Goal: Task Accomplishment & Management: Manage account settings

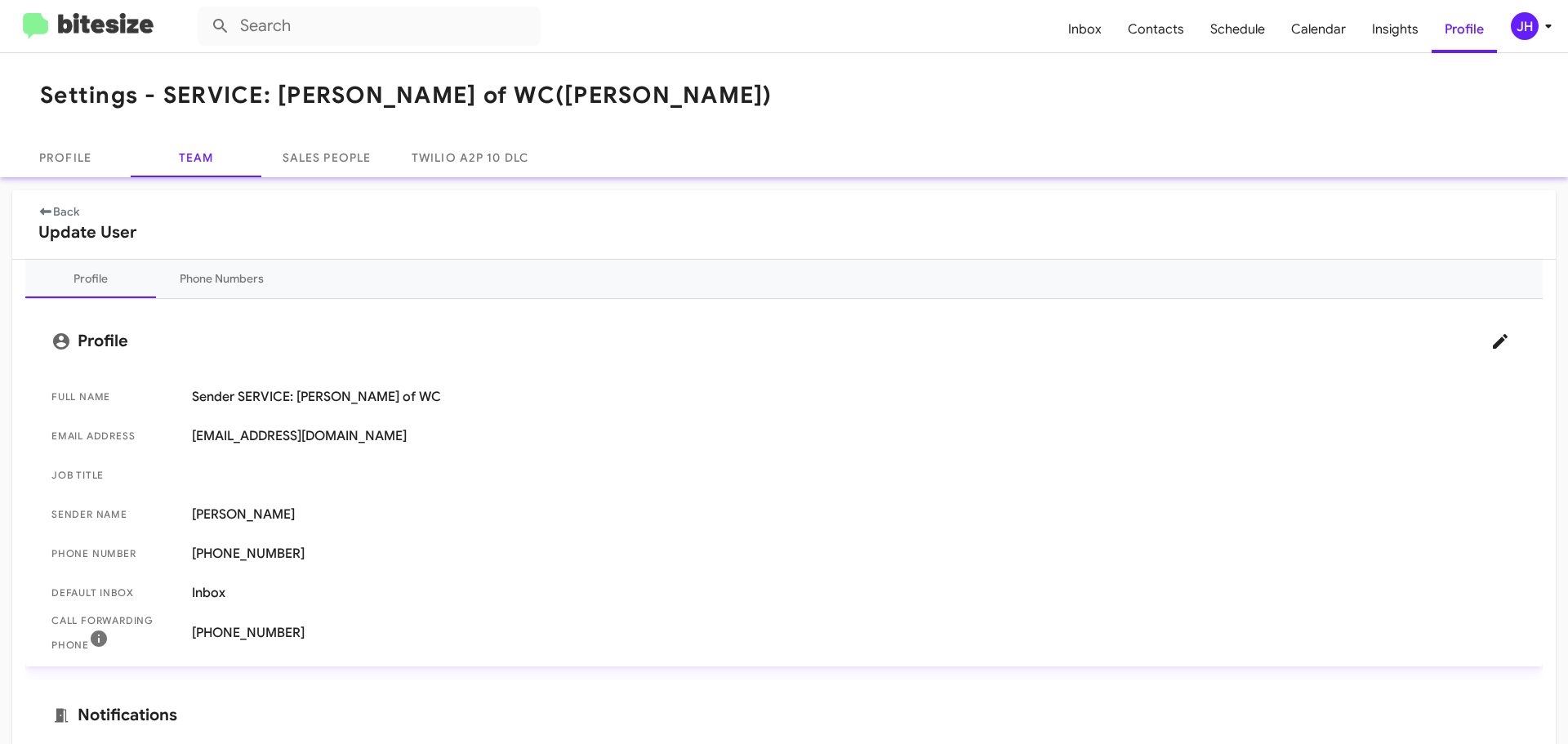
scroll to position [163, 0]
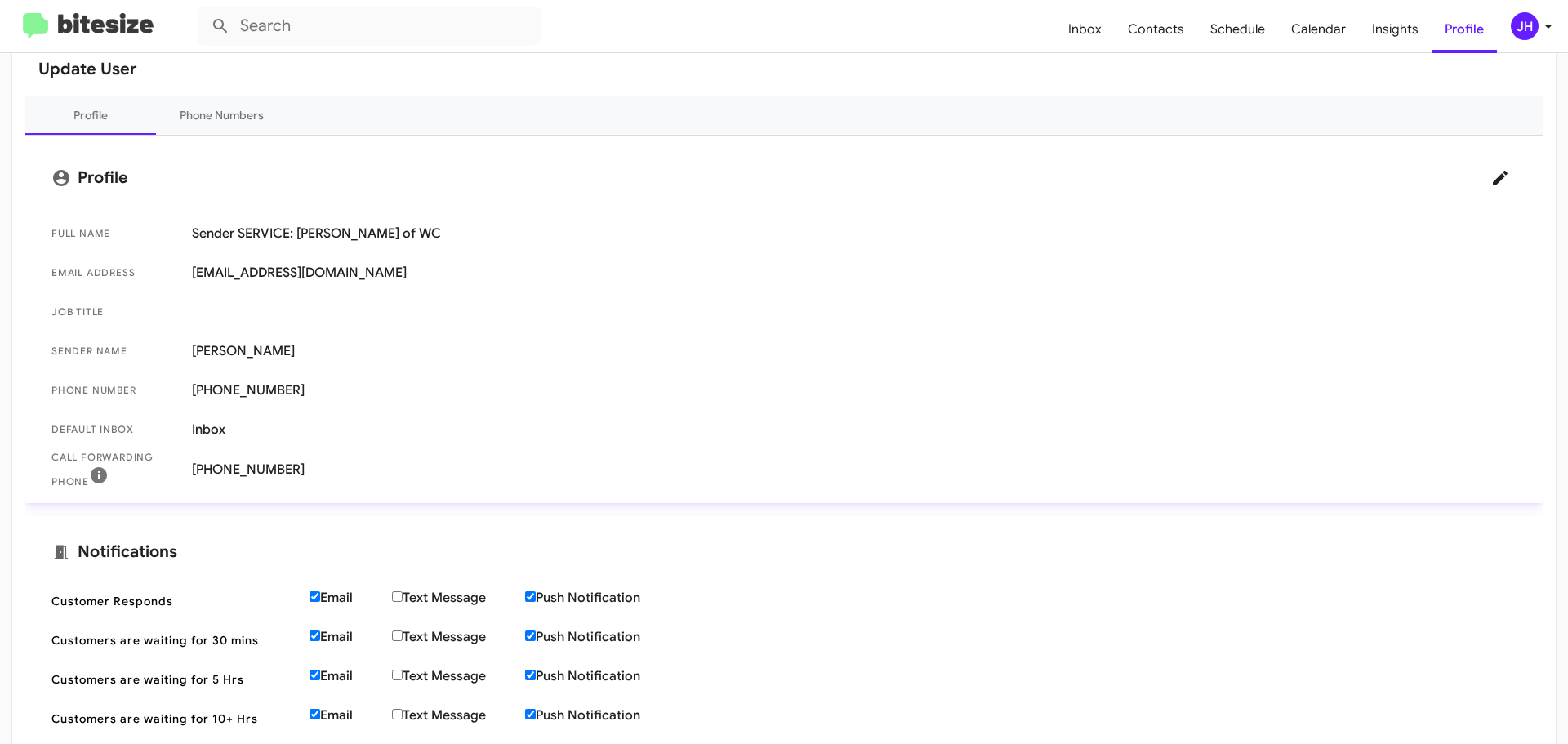
click at [1520, 26] on div "JH" at bounding box center [1525, 26] width 28 height 28
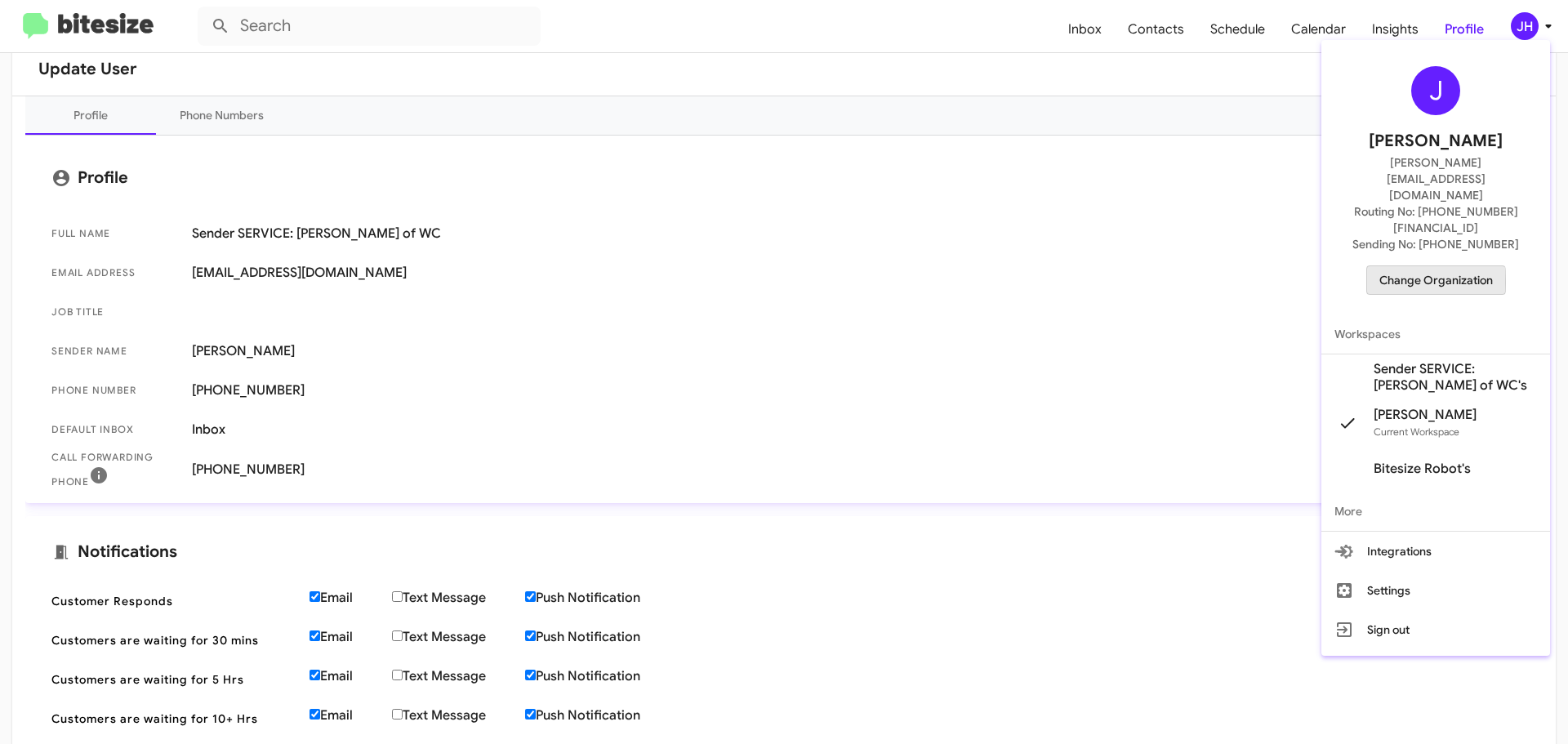
click at [1392, 266] on span "Change Organization" at bounding box center [1436, 280] width 114 height 28
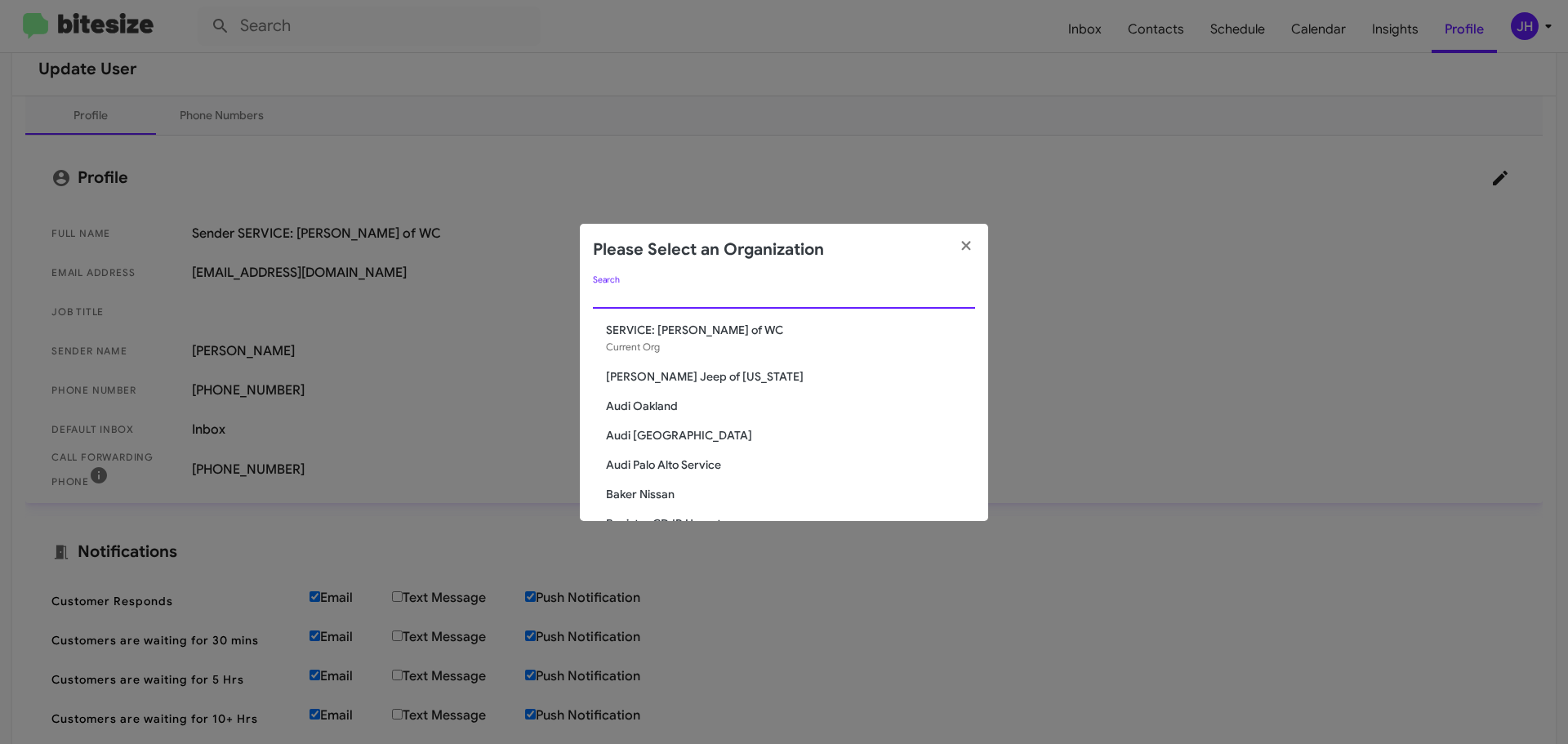
click at [685, 297] on input "Search" at bounding box center [784, 297] width 382 height 13
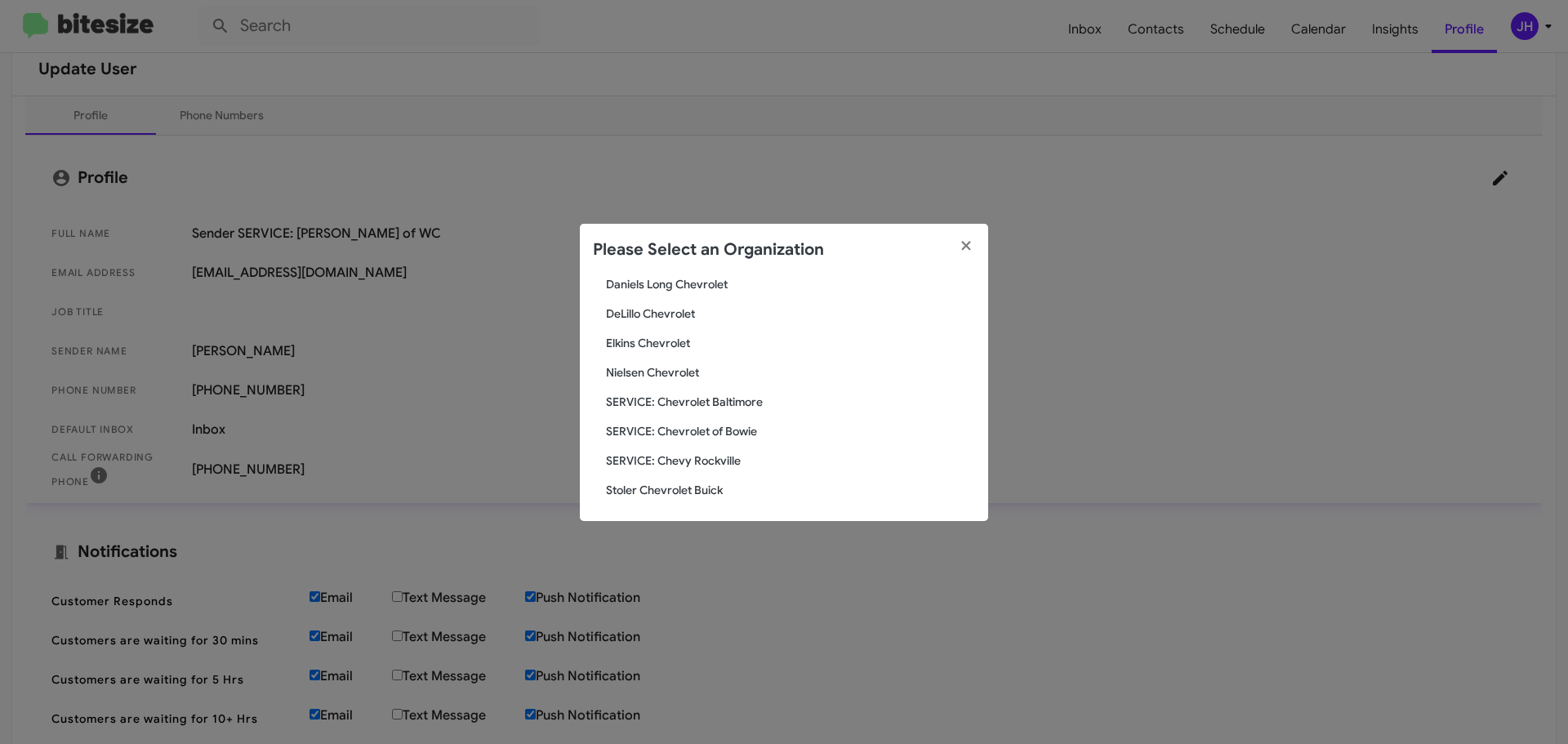
type input "chev"
click at [675, 465] on span "SERVICE: Chevy Rockville" at bounding box center [790, 460] width 369 height 16
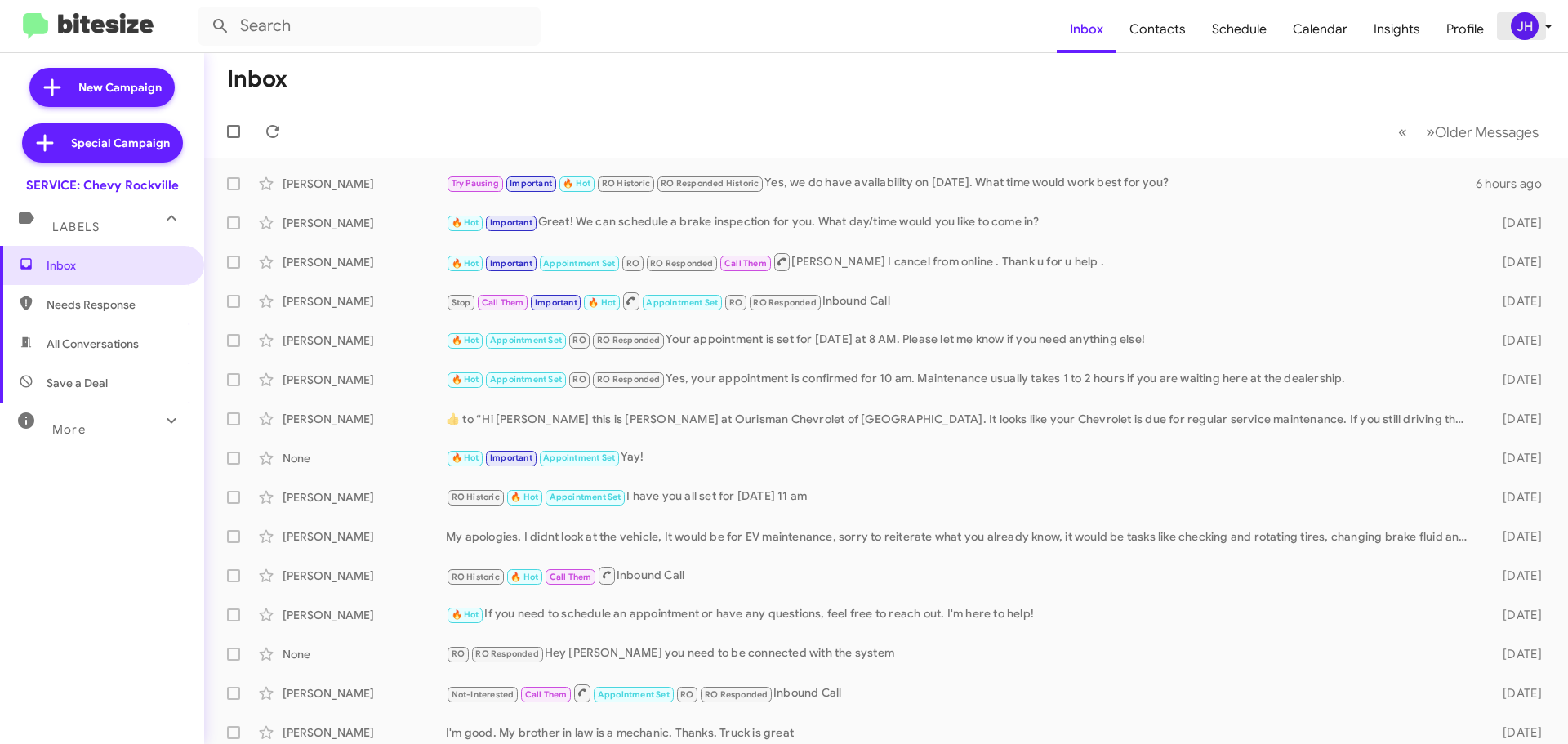
click at [1532, 32] on div "JH" at bounding box center [1525, 26] width 28 height 28
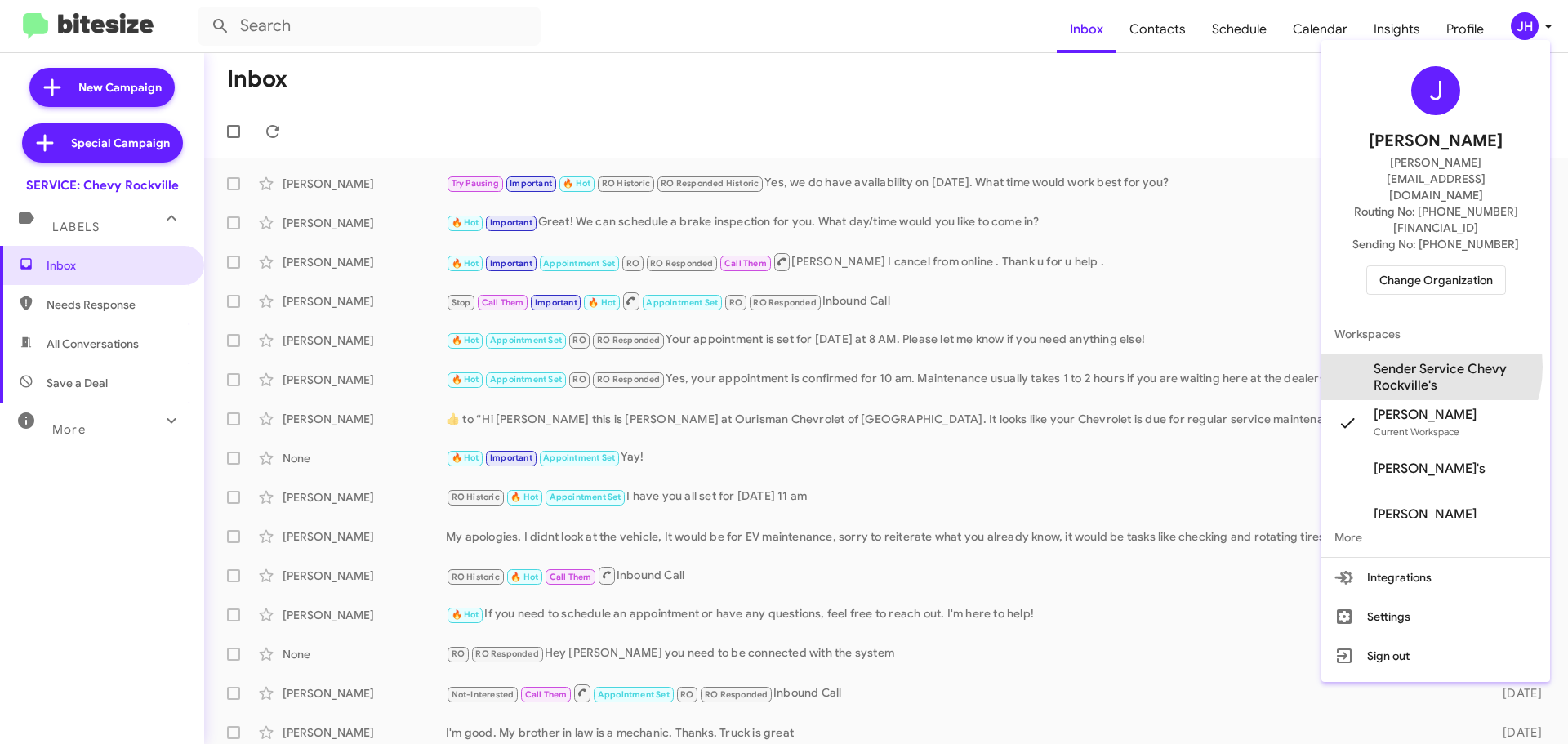
click at [1421, 361] on span "Sender Service Chevy Rockville's" at bounding box center [1455, 377] width 163 height 33
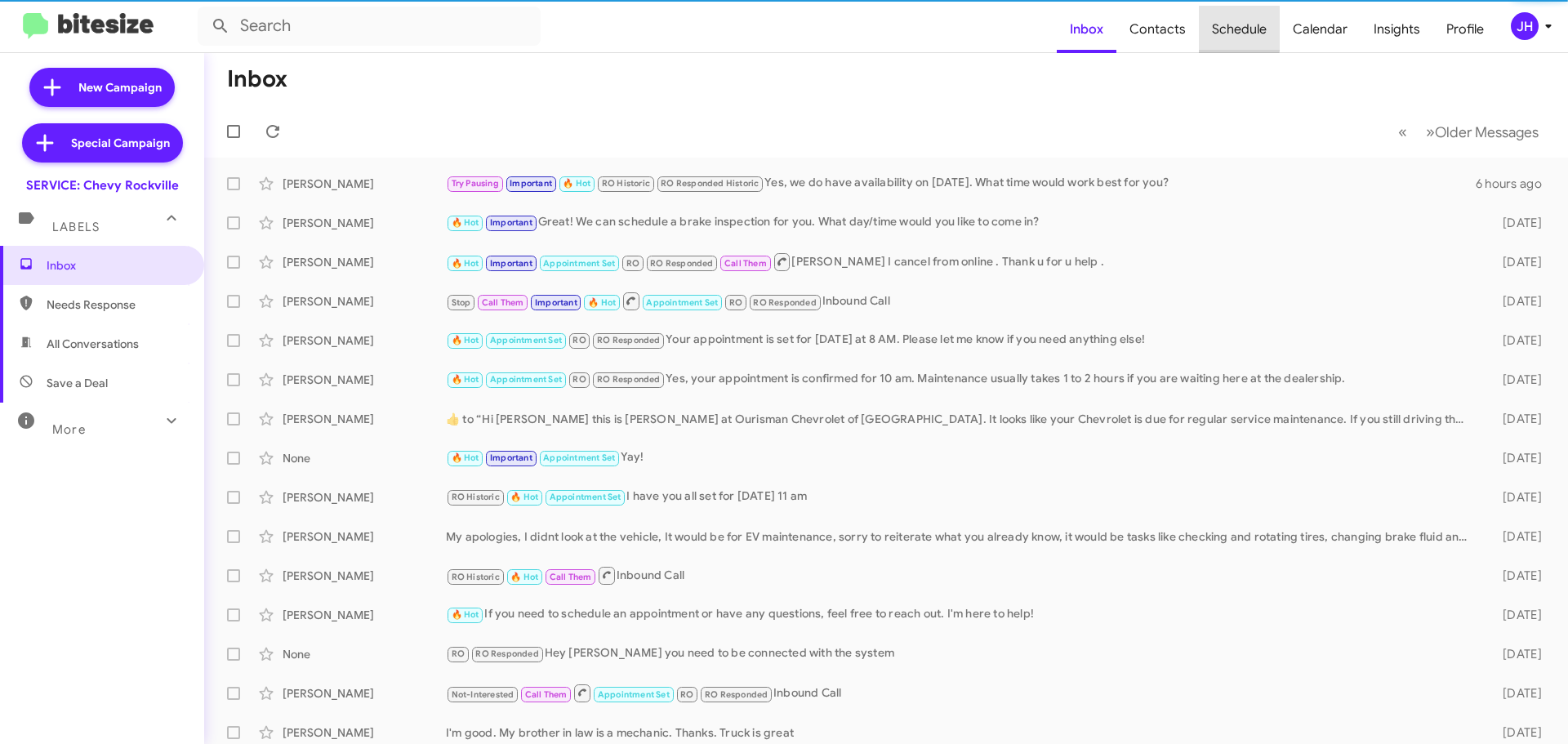
click at [1226, 28] on span "Schedule" at bounding box center [1239, 29] width 81 height 48
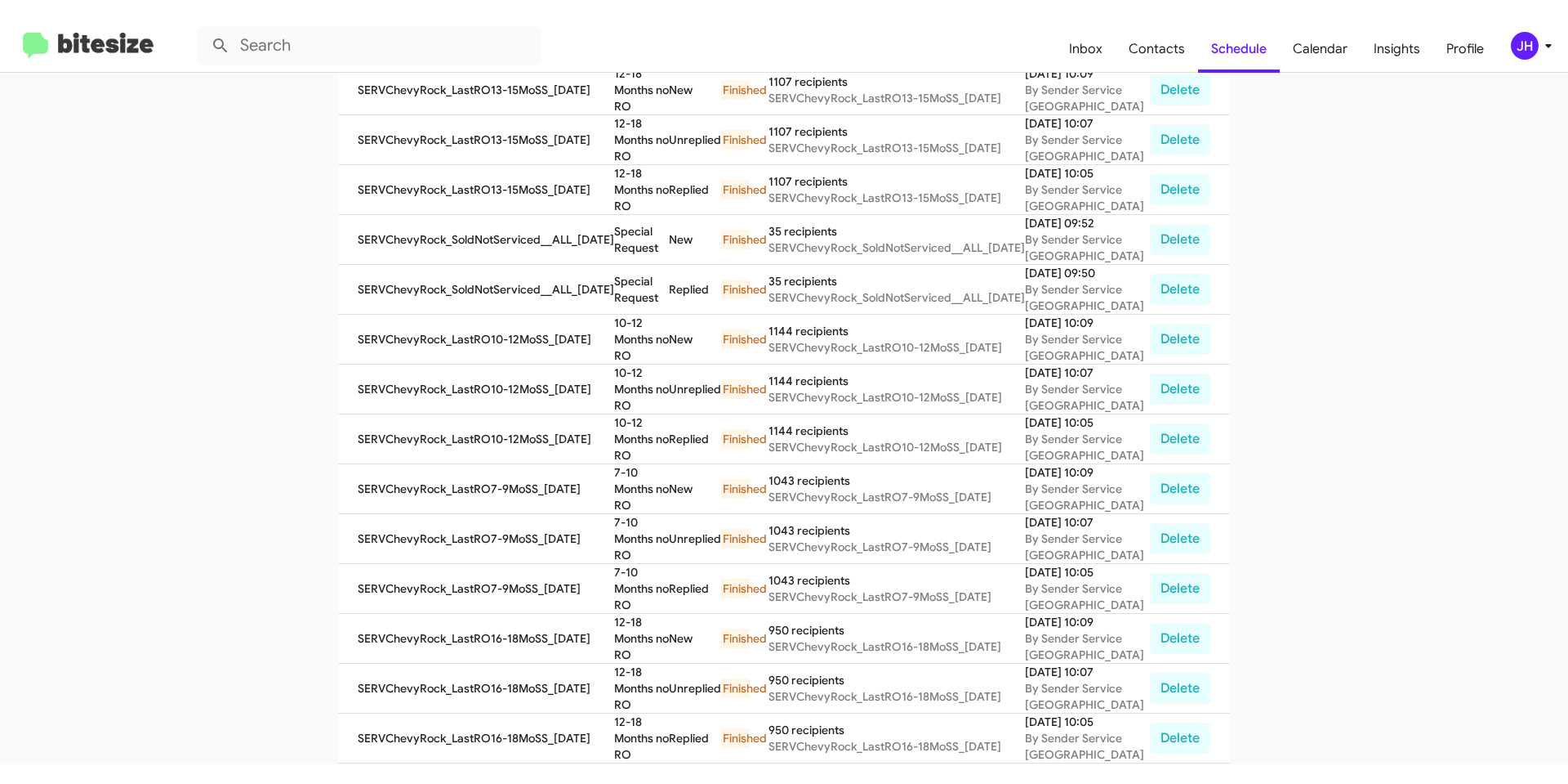
scroll to position [558, 0]
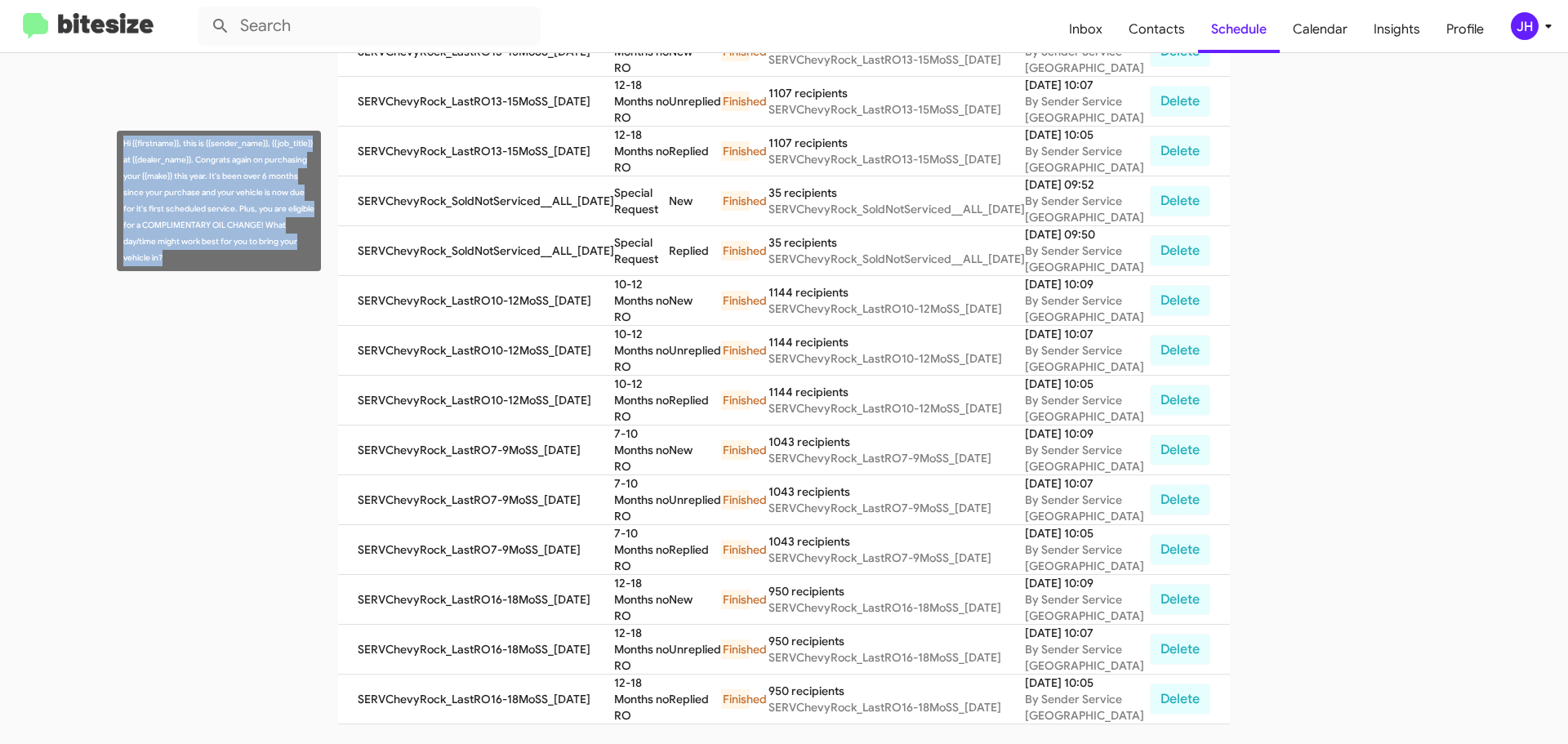
drag, startPoint x: 194, startPoint y: 257, endPoint x: 116, endPoint y: 146, distance: 135.7
click at [116, 146] on mat-tooltip-component "Hi {{firstname}}, this is {{sender_name}}, {{job_title}} at {{dealer_name}}. Co…" at bounding box center [219, 201] width 227 height 163
copy div "Hi {{firstname}}, this is {{sender_name}}, {{job_title}} at {{dealer_name}}. Co…"
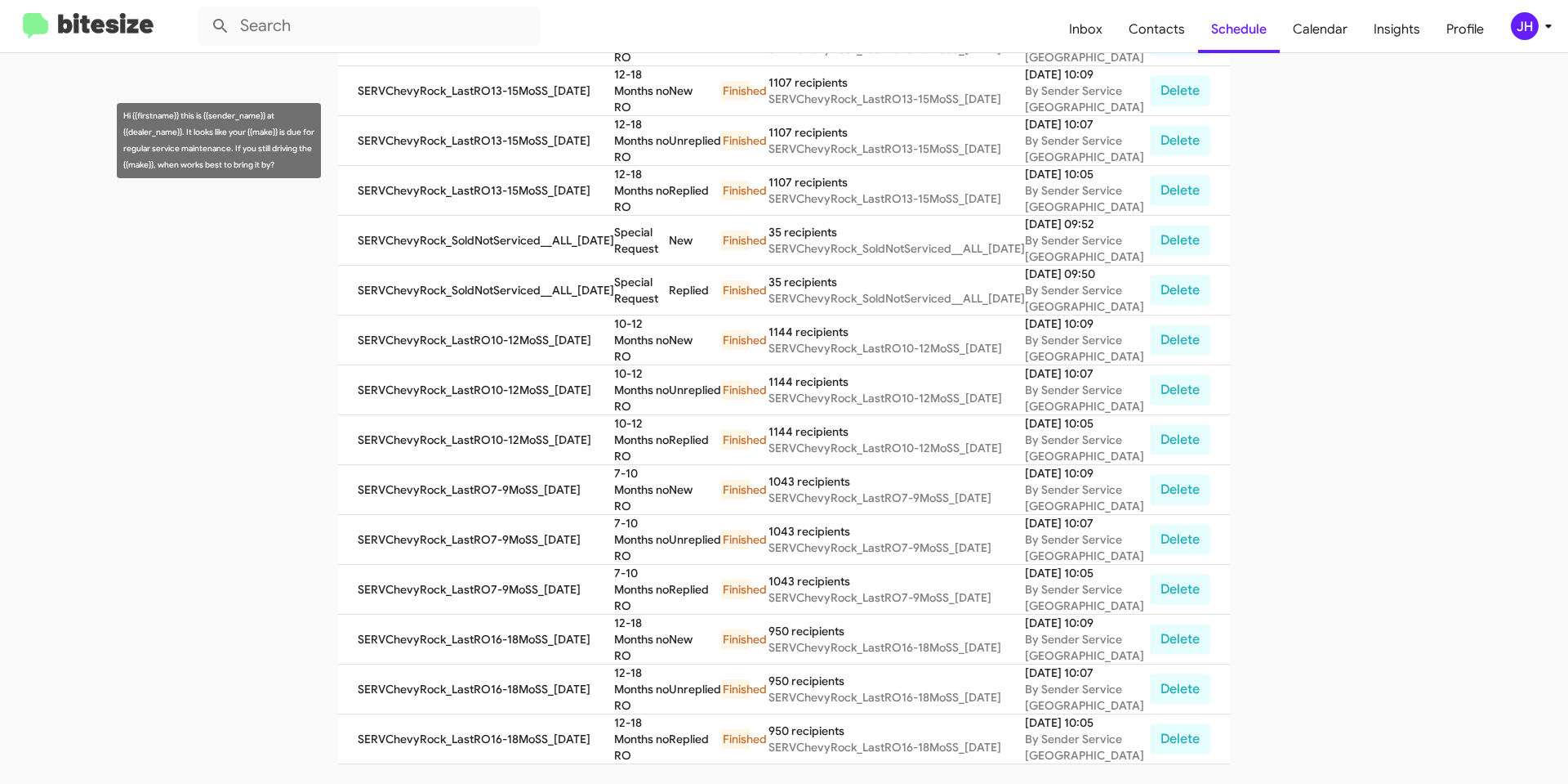
scroll to position [0, 0]
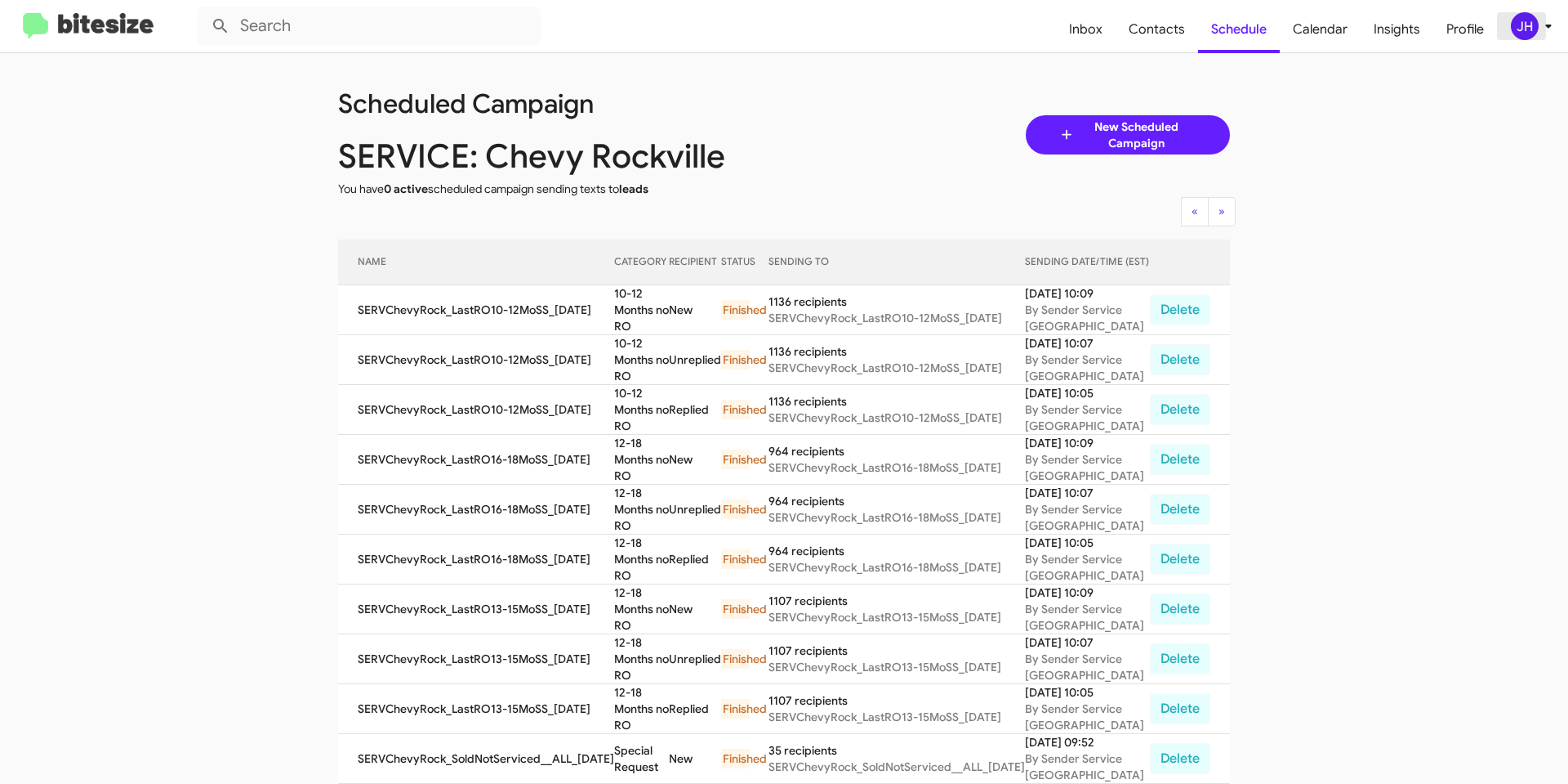
click at [1508, 28] on button "JH" at bounding box center [1524, 26] width 53 height 28
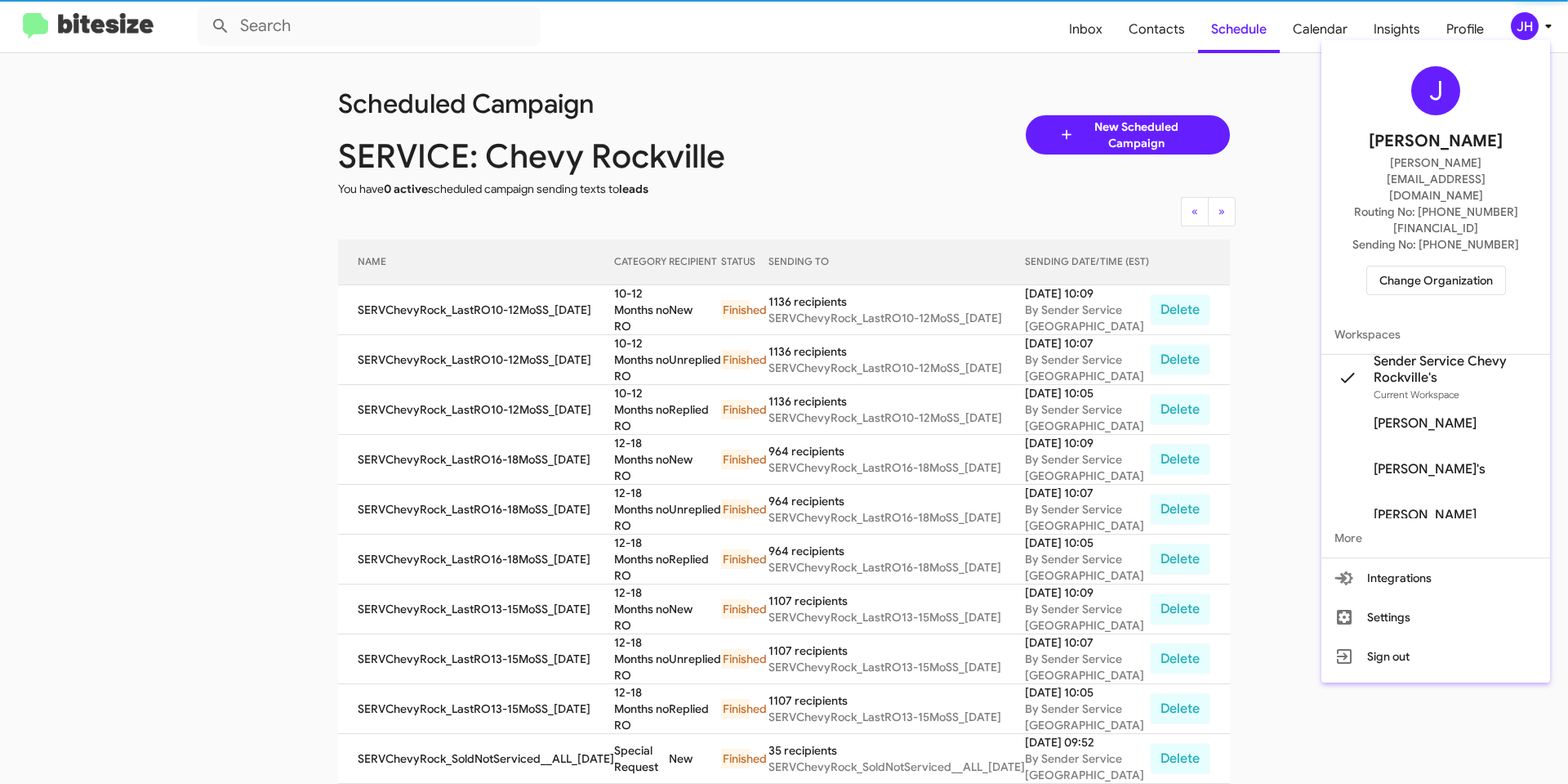
click at [1409, 267] on span "Change Organization" at bounding box center [1436, 280] width 114 height 28
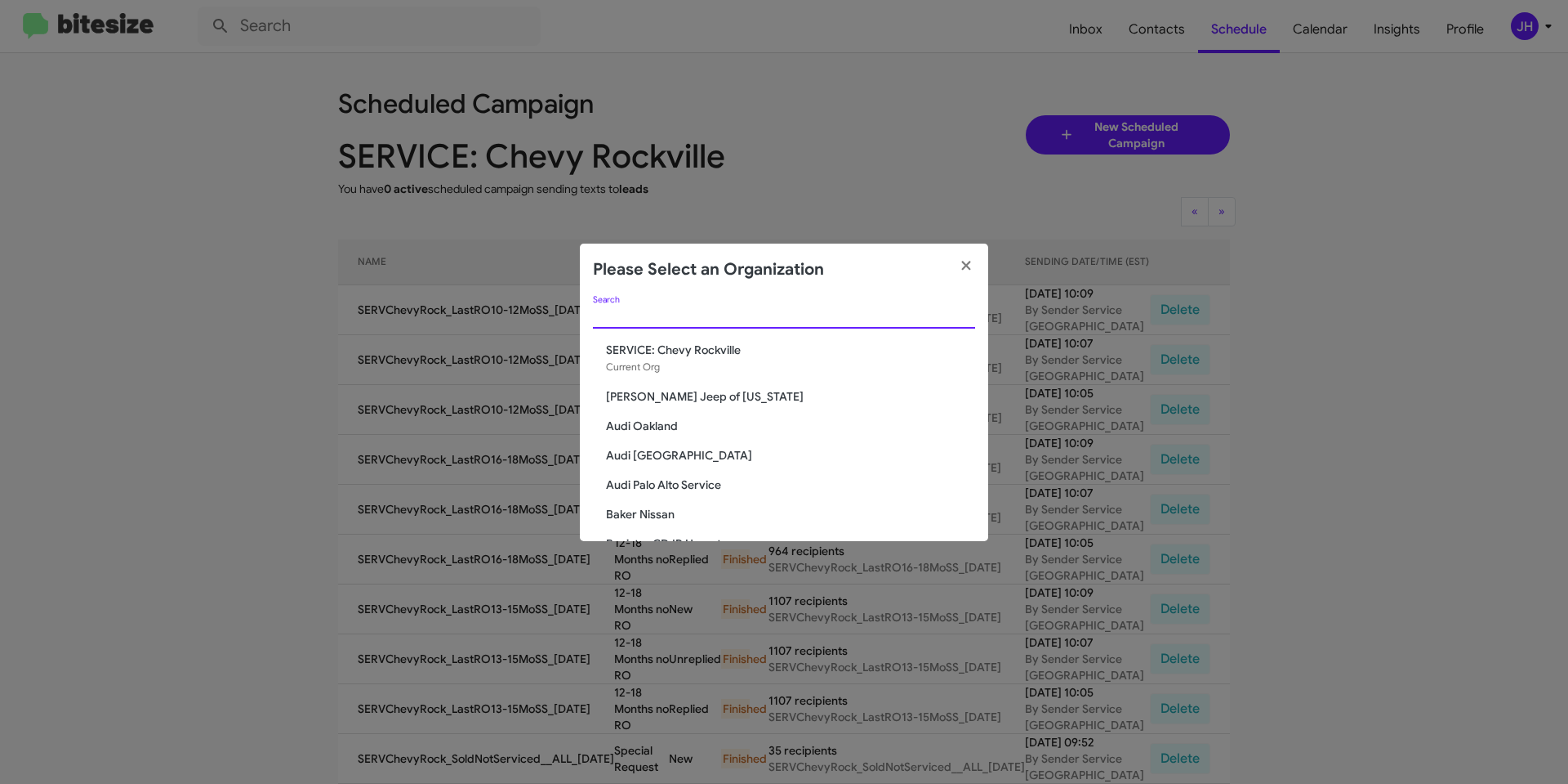
click at [691, 313] on input "Search" at bounding box center [784, 317] width 382 height 13
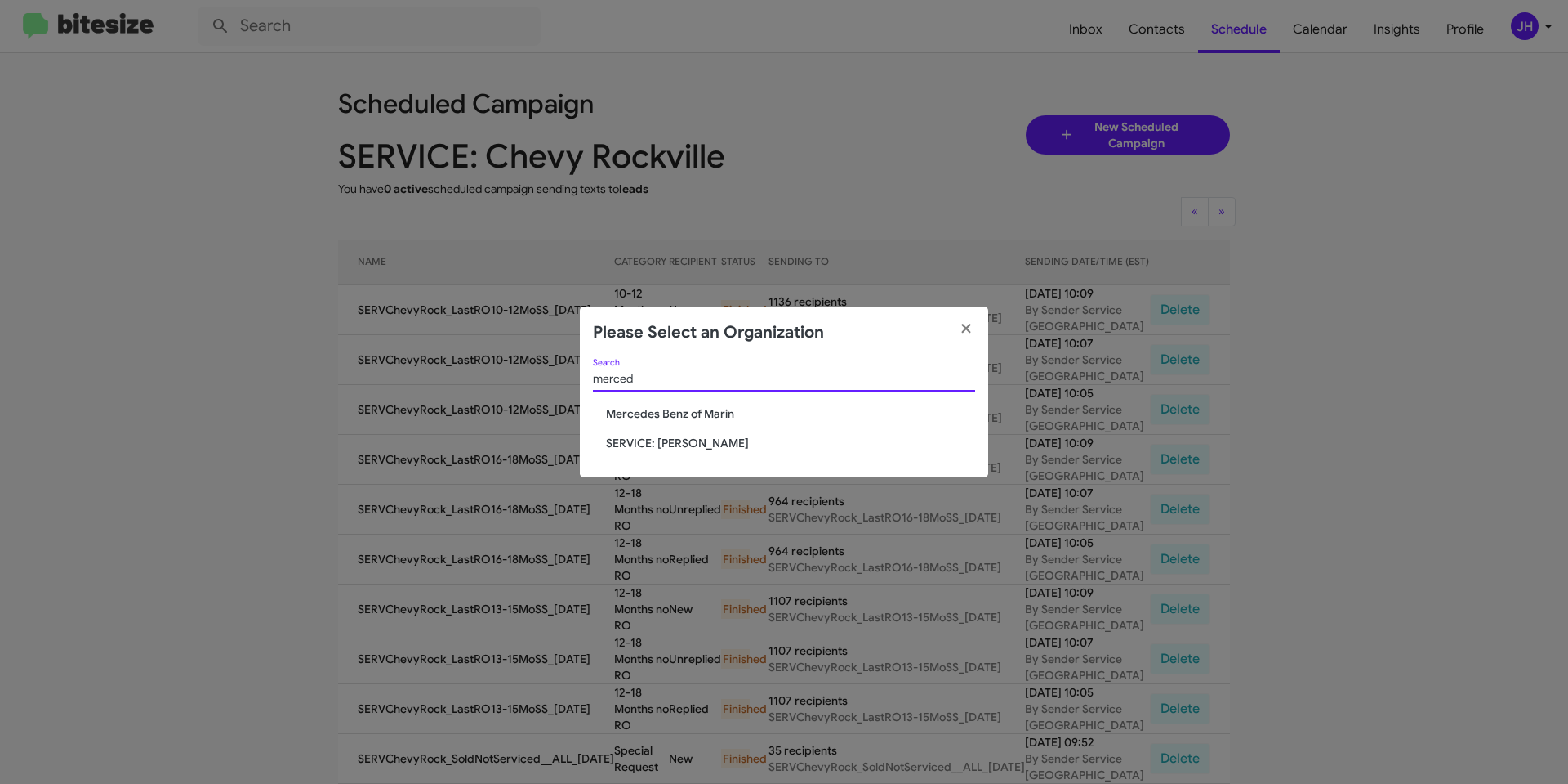
type input "merced"
click at [697, 454] on div "merced Search Mercedes Benz of Marin SERVICE: Mercedes Marin" at bounding box center [784, 418] width 408 height 119
click at [701, 447] on span "SERVICE: [PERSON_NAME]" at bounding box center [790, 443] width 369 height 16
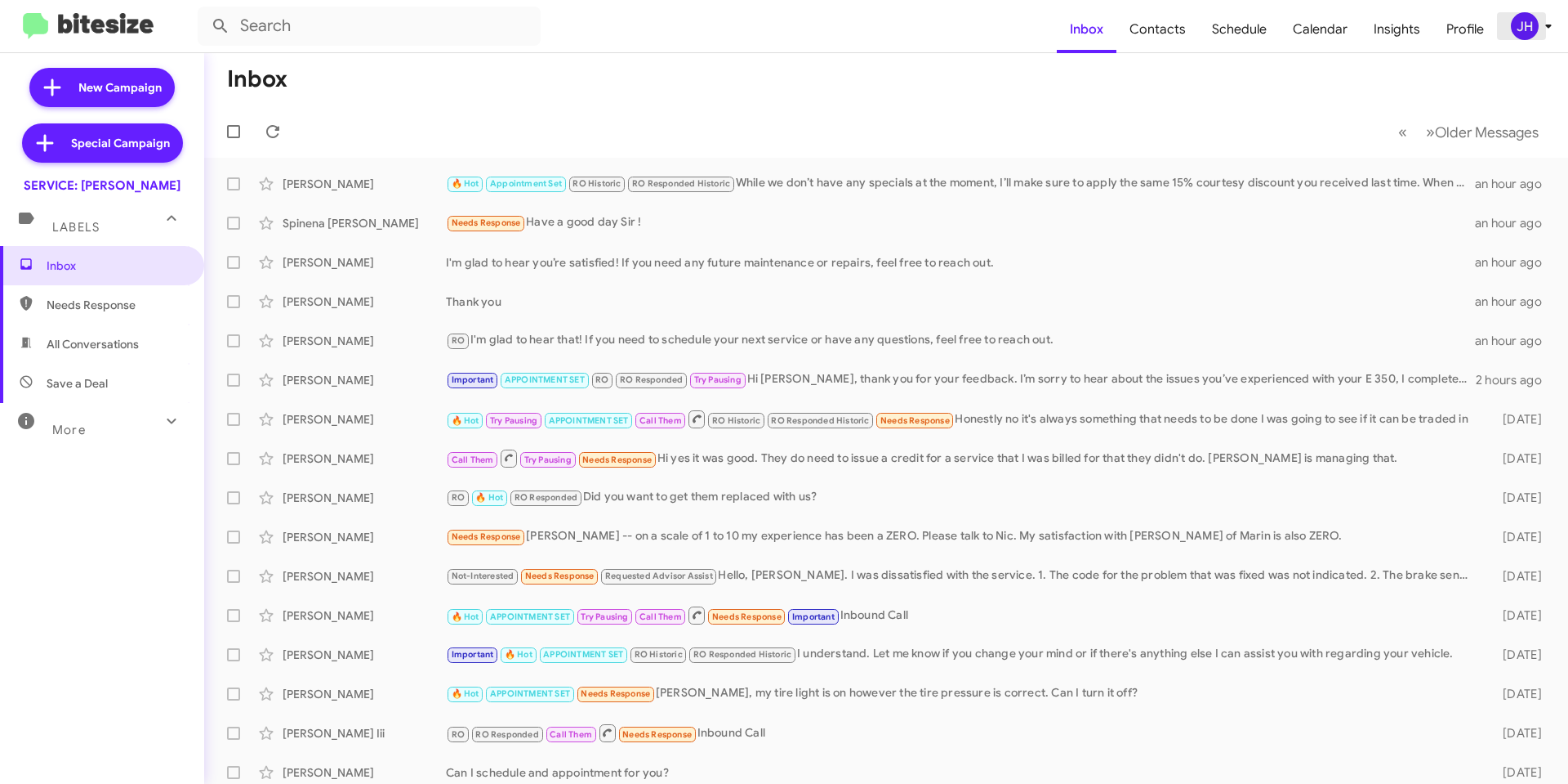
click at [1534, 24] on div "JH" at bounding box center [1525, 26] width 28 height 28
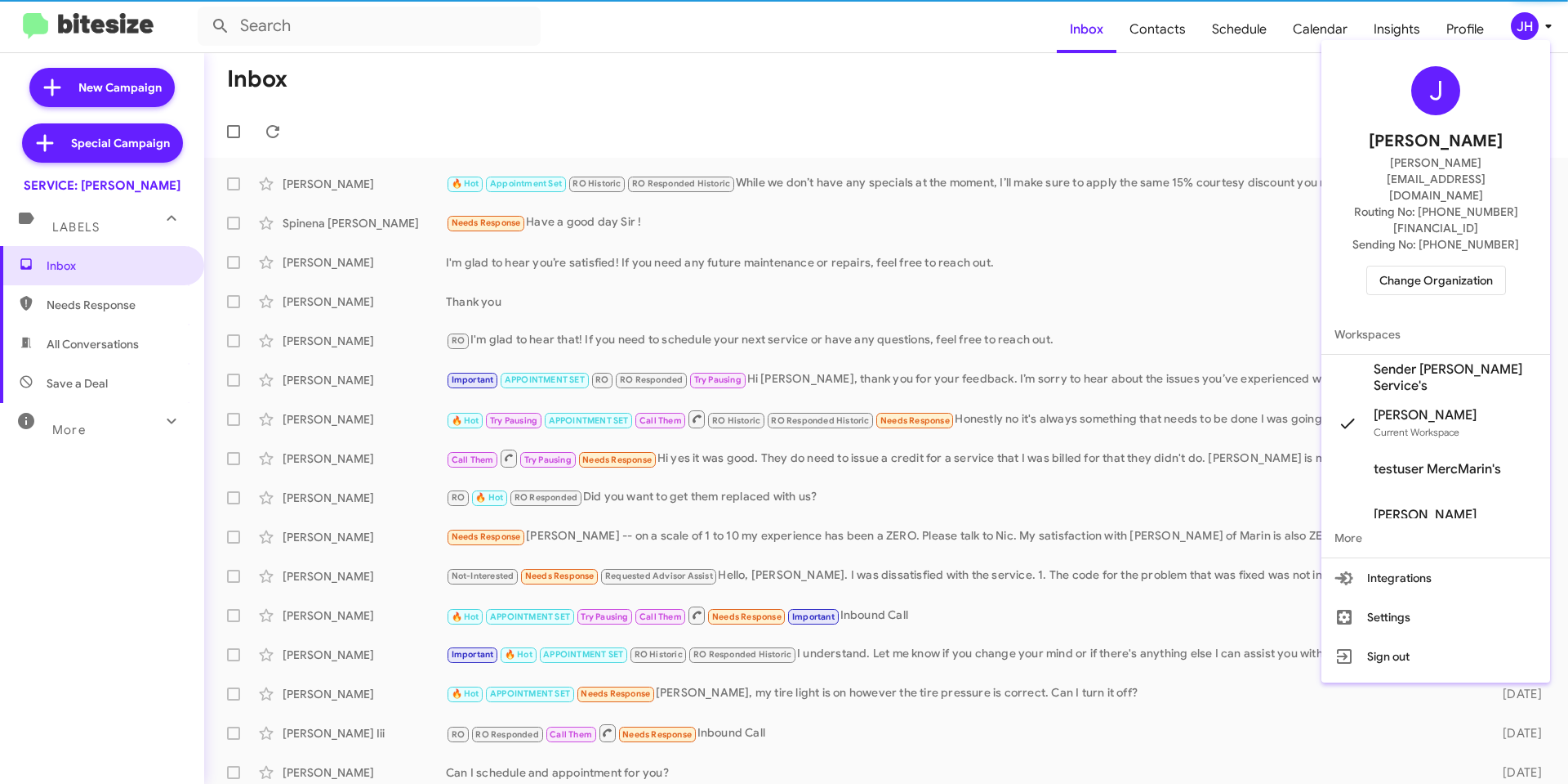
click at [1398, 361] on span "Sender Mercedes Marin Service's" at bounding box center [1455, 377] width 163 height 33
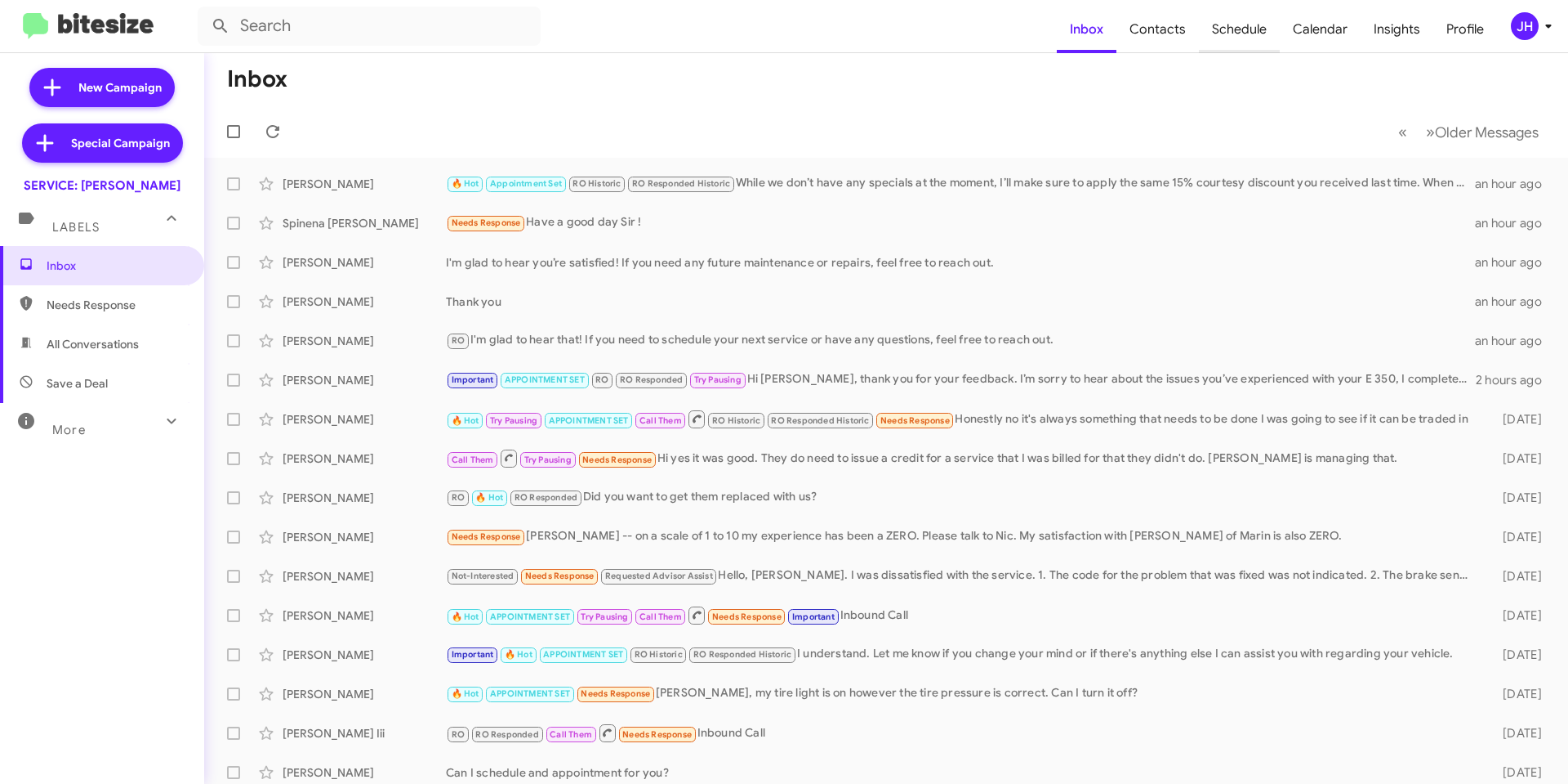
click at [1230, 30] on span "Schedule" at bounding box center [1239, 30] width 81 height 48
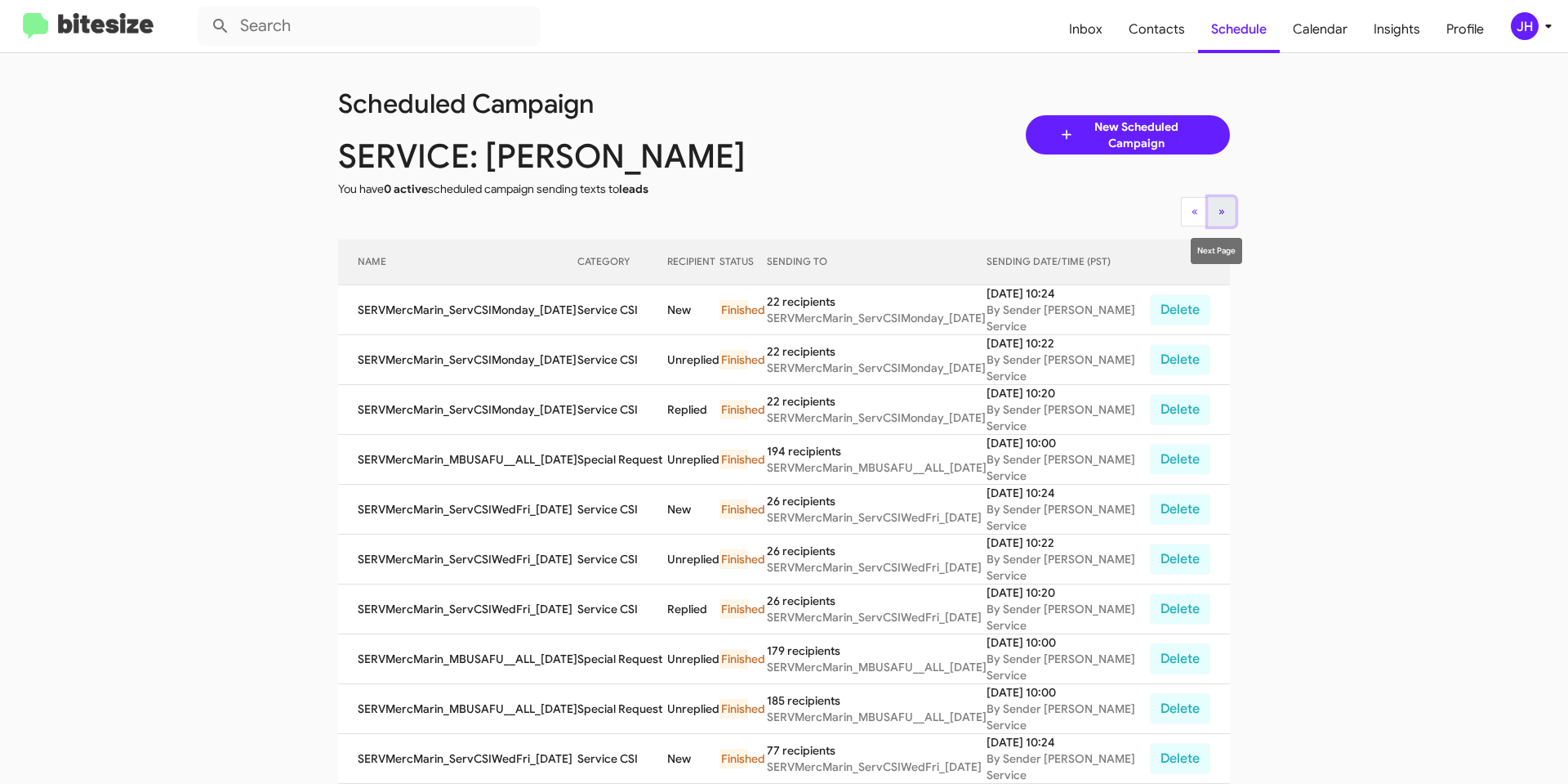
click at [1219, 207] on span "»" at bounding box center [1222, 211] width 7 height 15
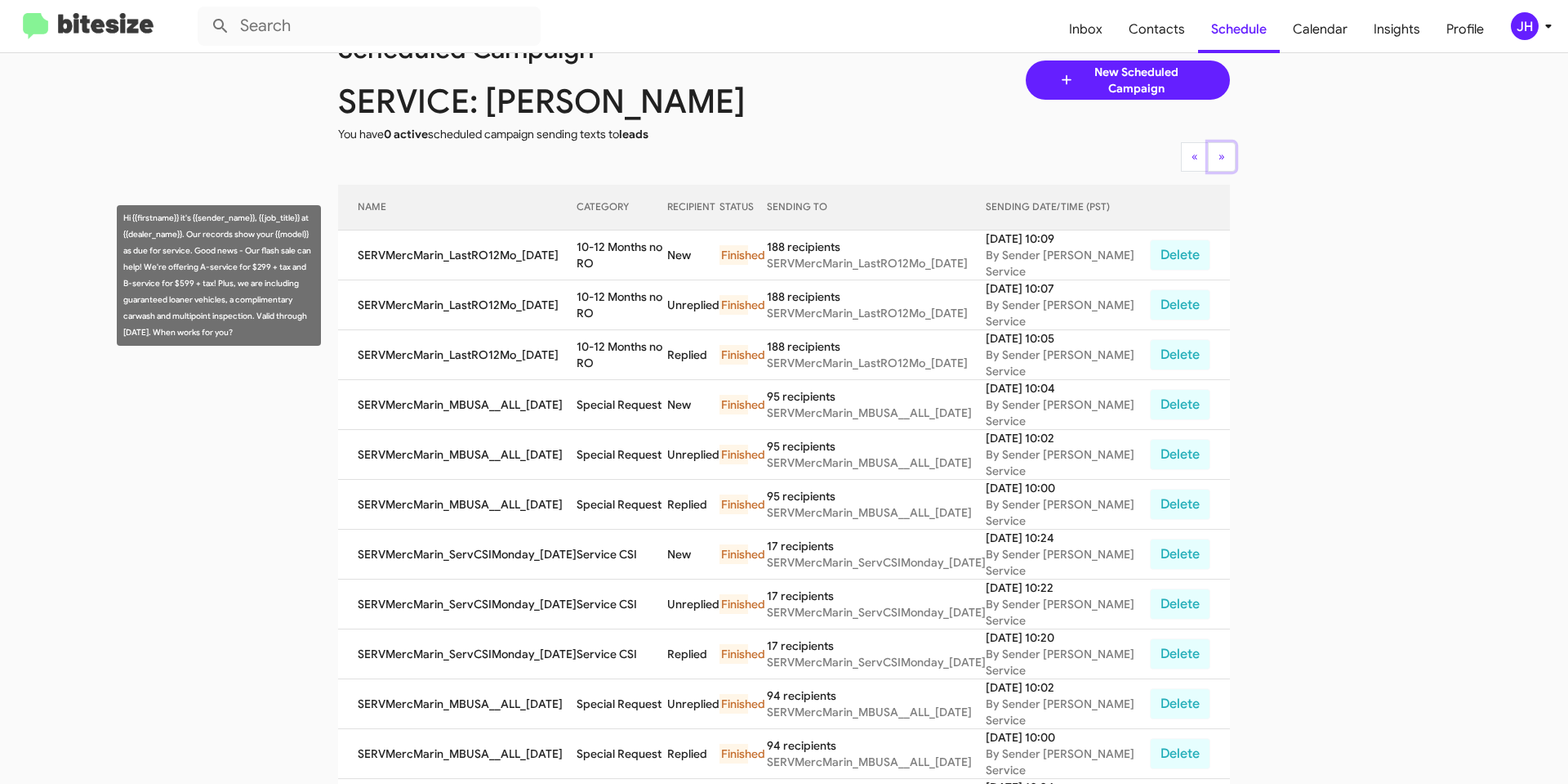
scroll to position [28, 0]
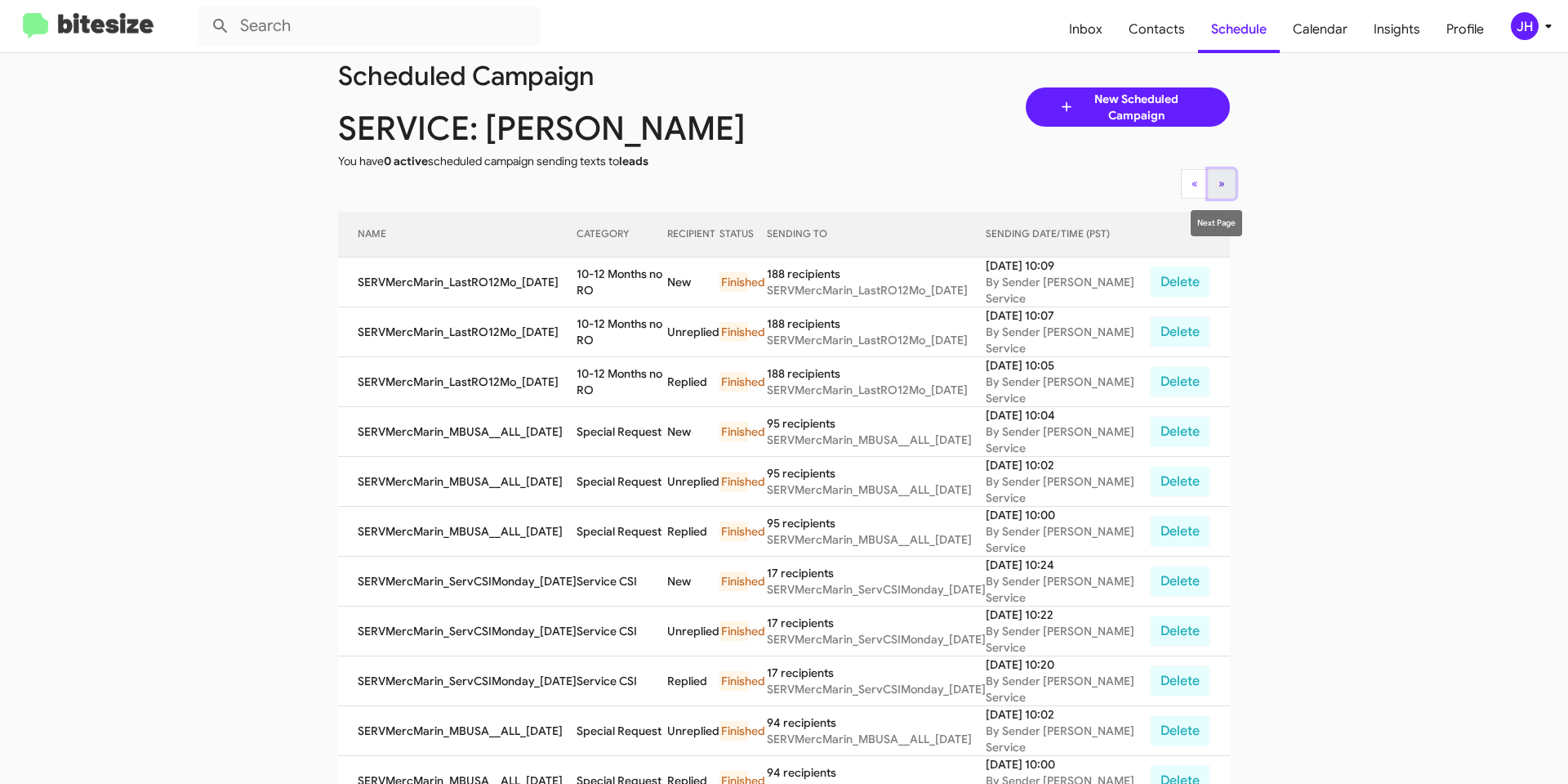
click at [1212, 179] on button "» Next" at bounding box center [1222, 184] width 28 height 30
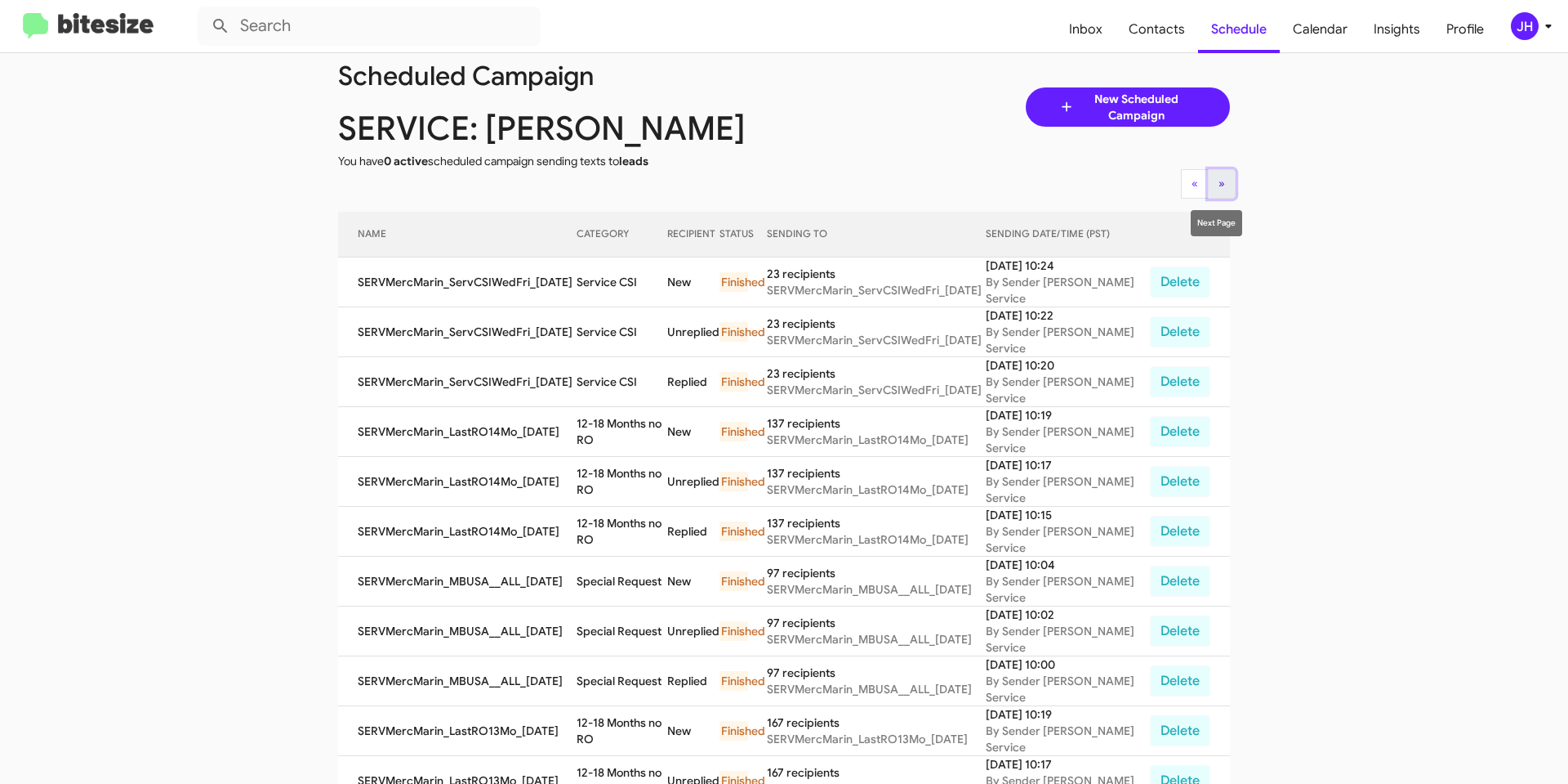
click at [1211, 187] on button "» Next" at bounding box center [1222, 184] width 28 height 30
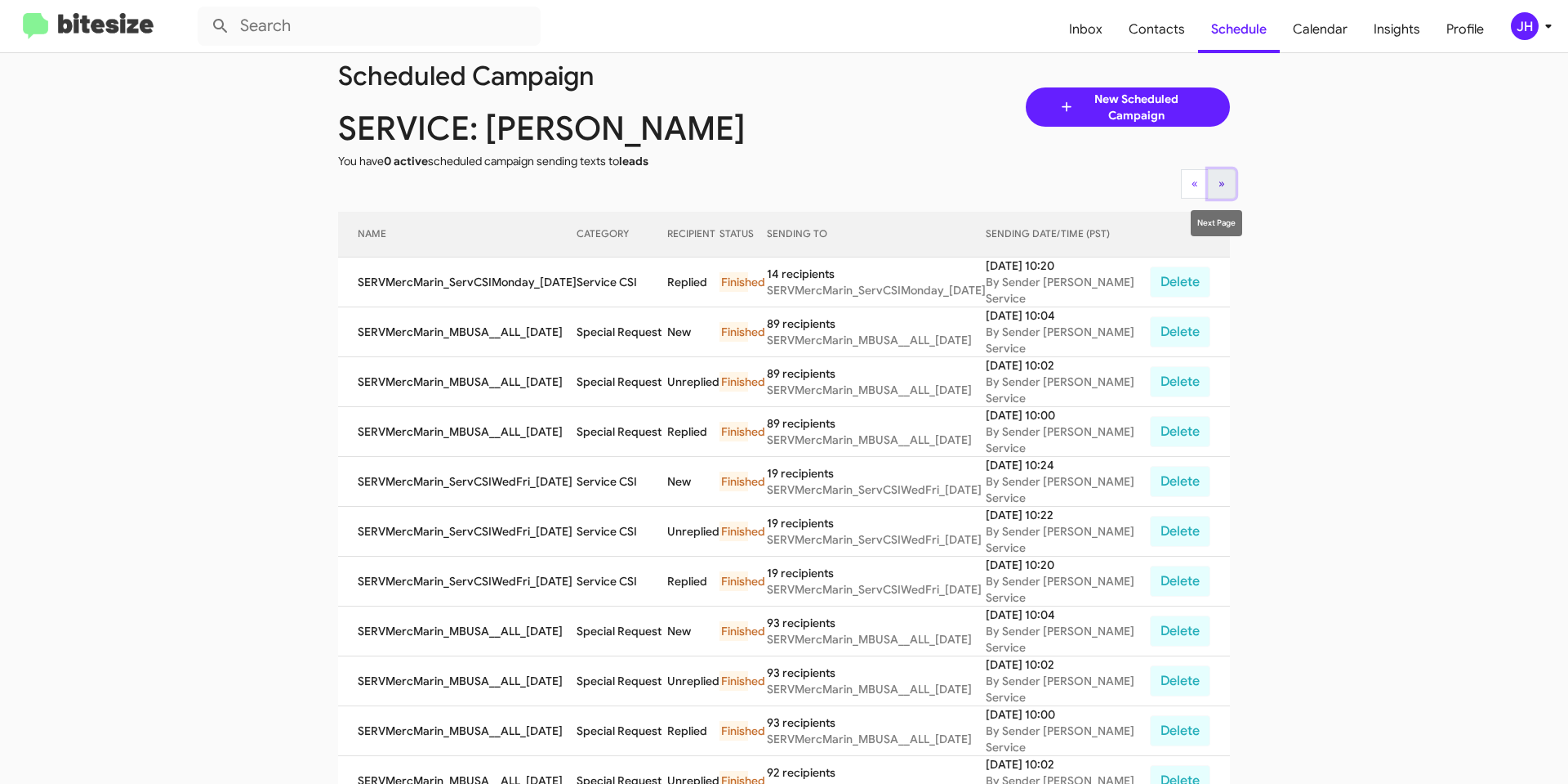
click at [1211, 187] on button "» Next" at bounding box center [1222, 184] width 28 height 30
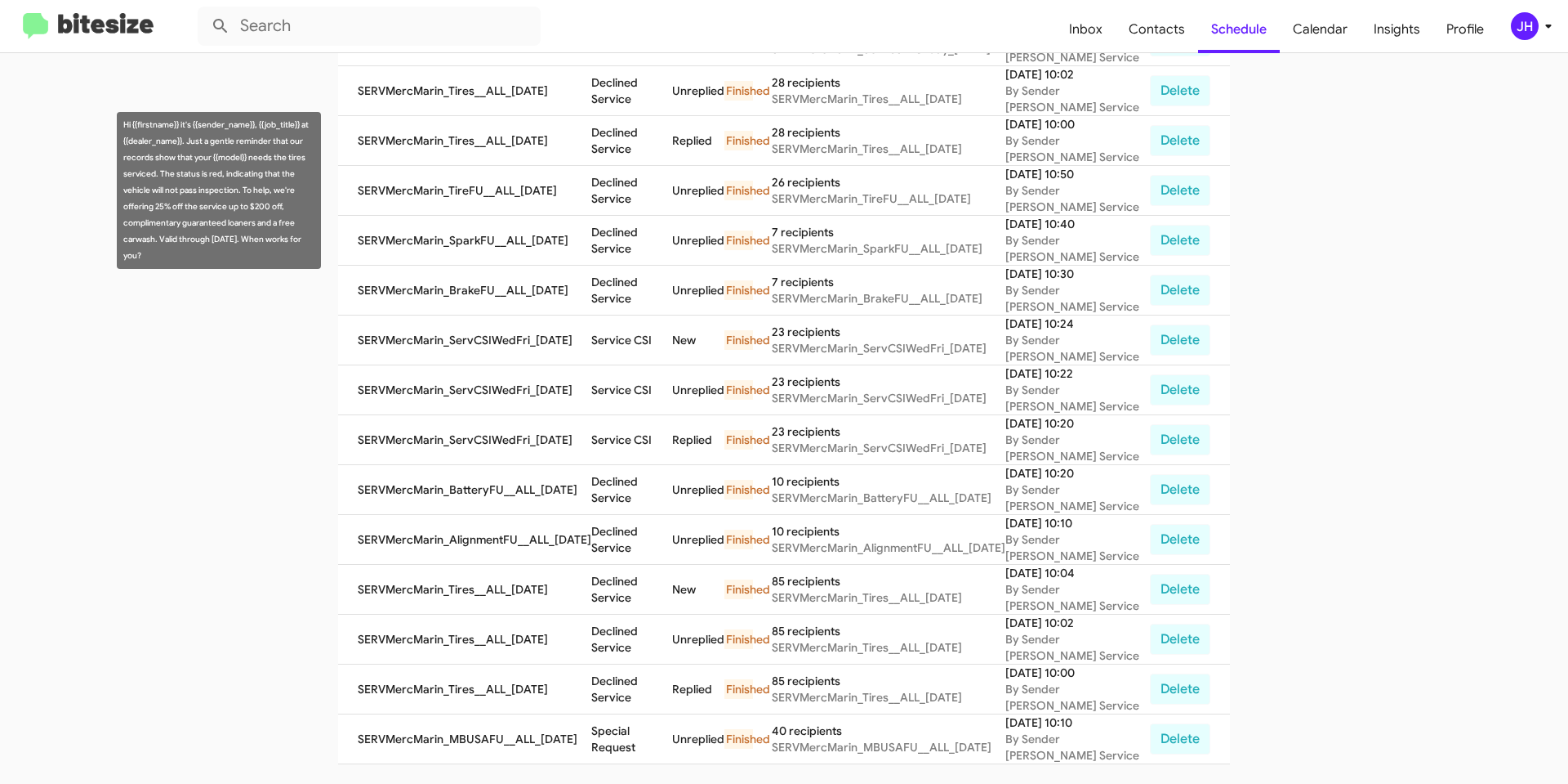
scroll to position [0, 0]
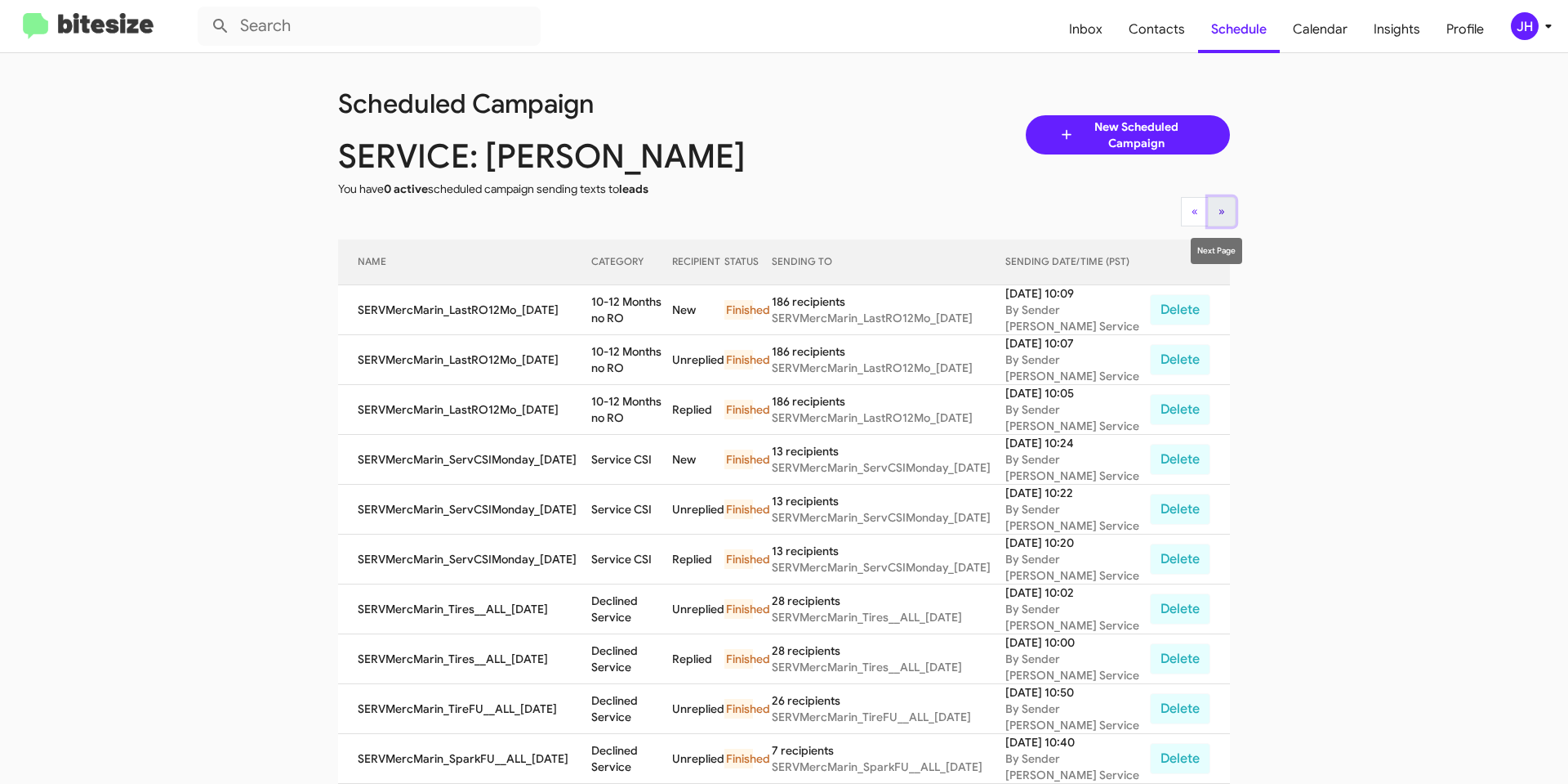
click at [1215, 221] on button "» Next" at bounding box center [1222, 212] width 28 height 30
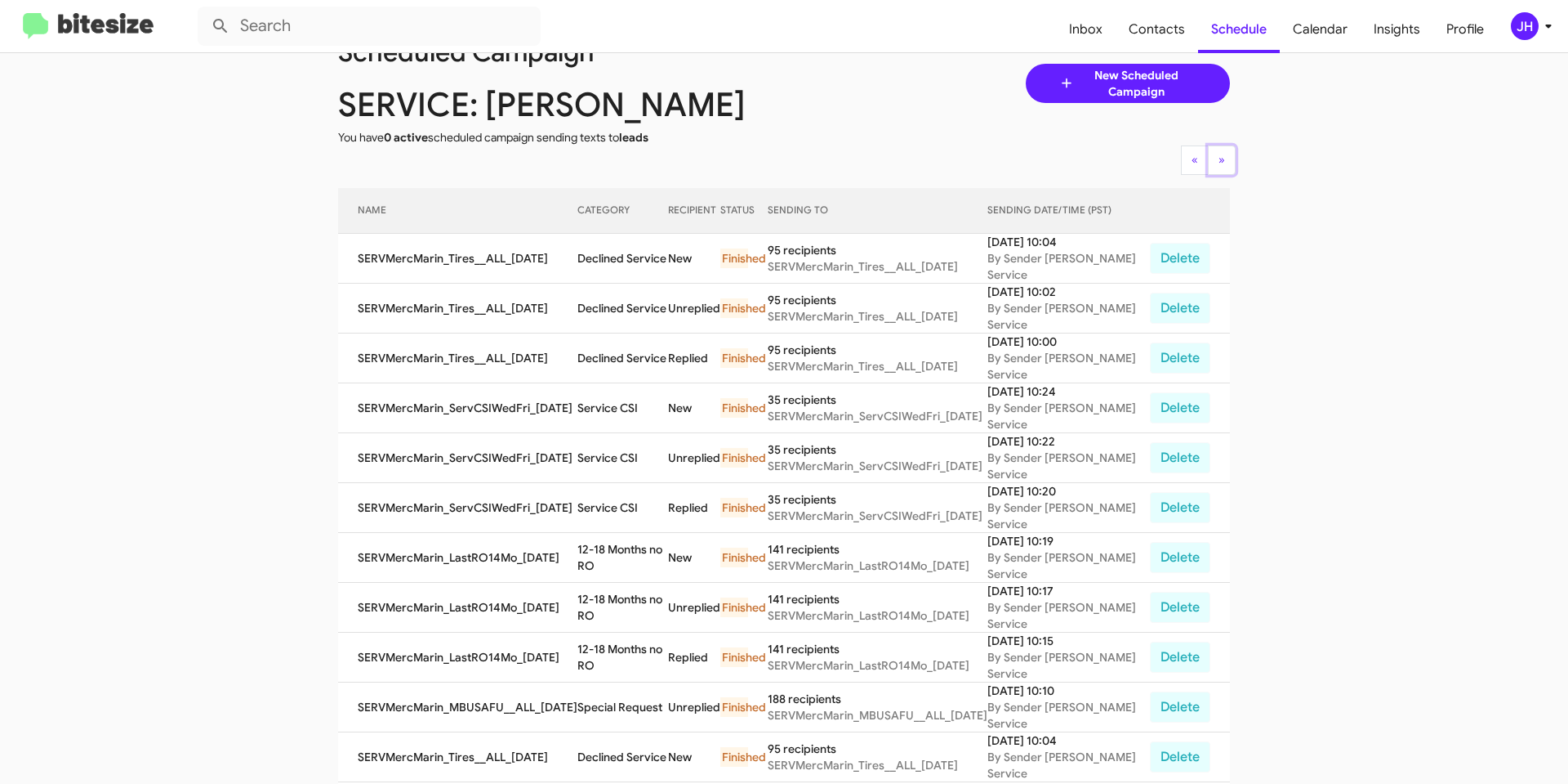
scroll to position [82, 0]
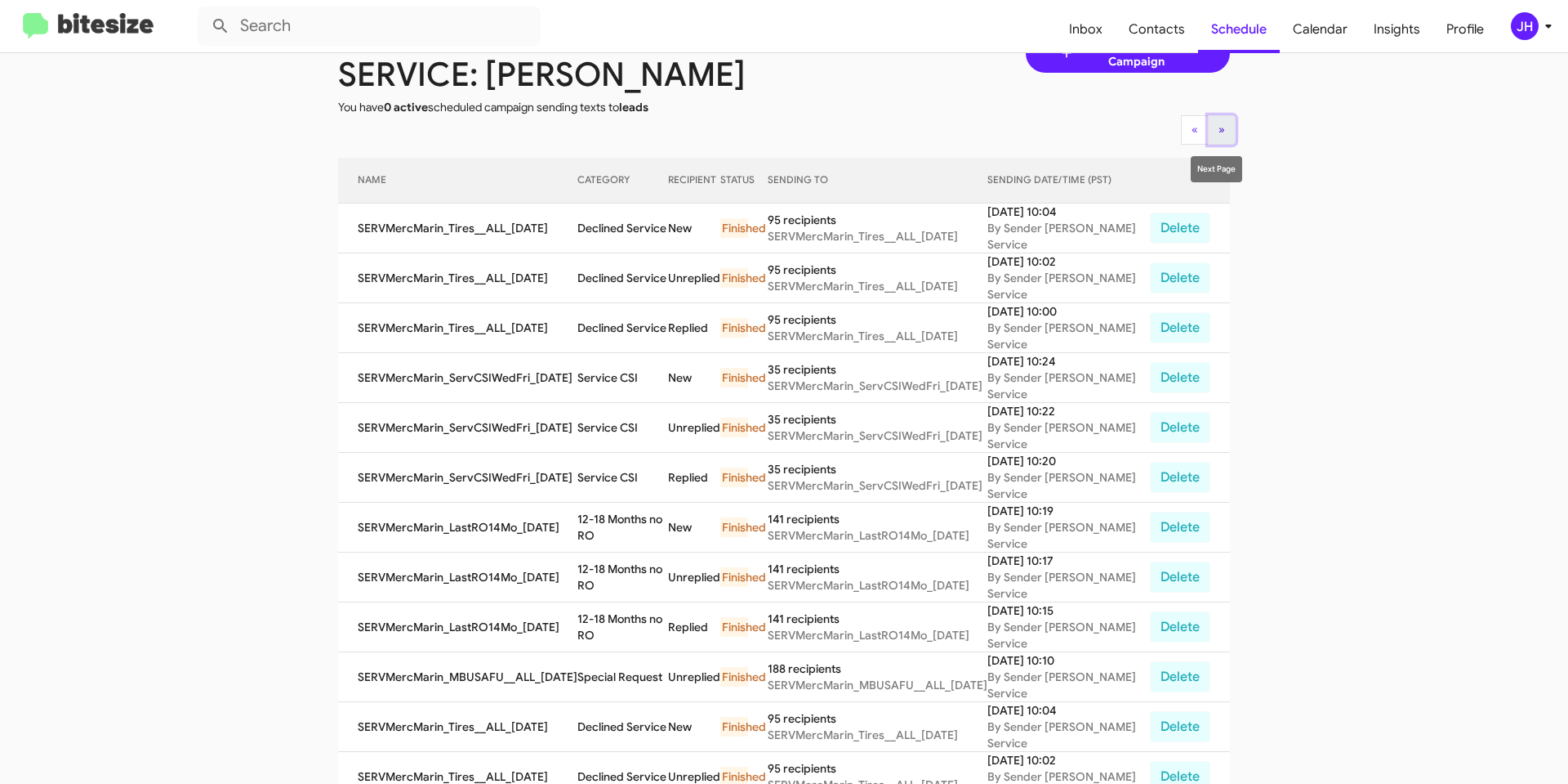
click at [1220, 139] on button "» Next" at bounding box center [1222, 130] width 28 height 30
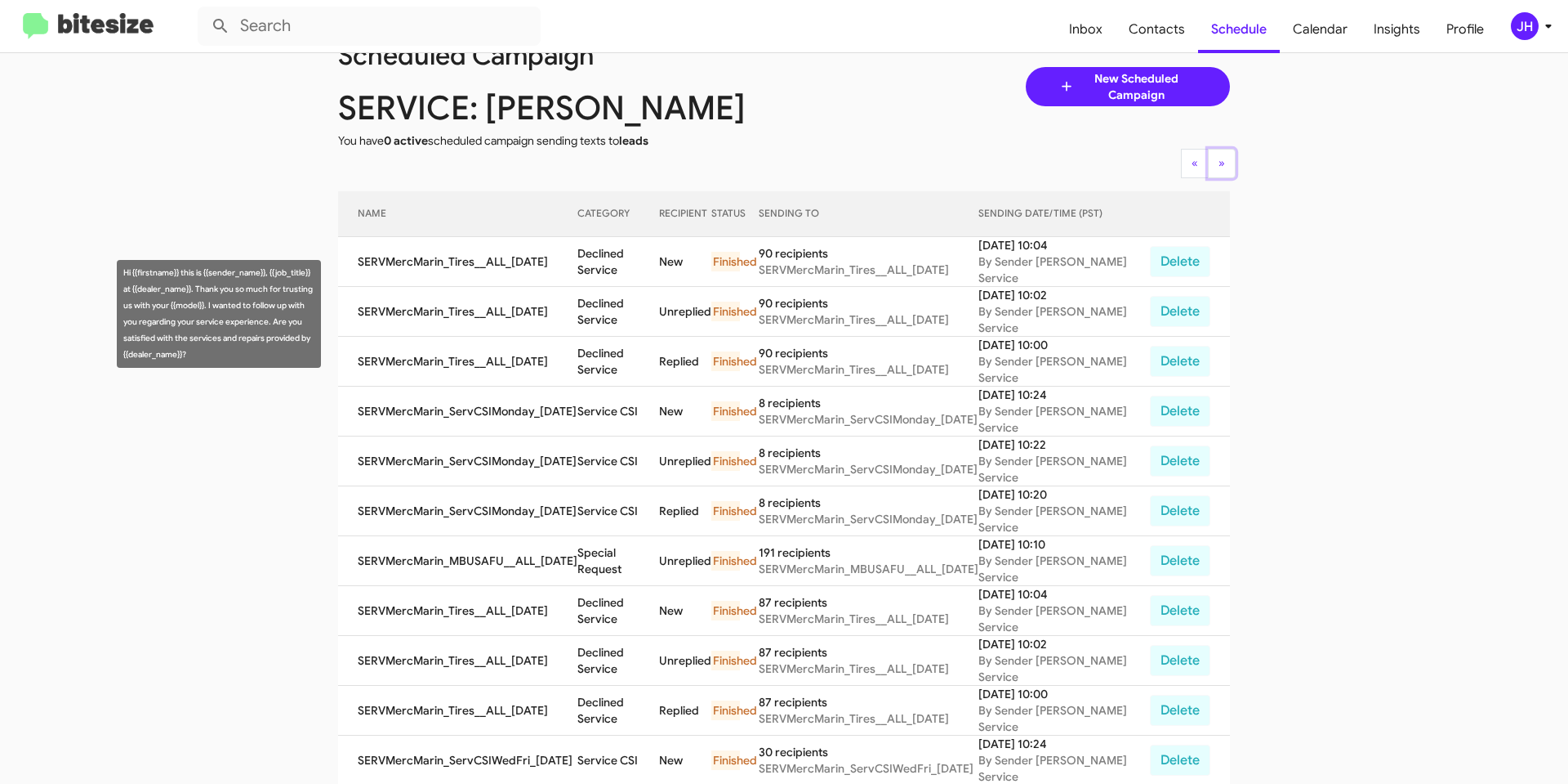
scroll to position [28, 0]
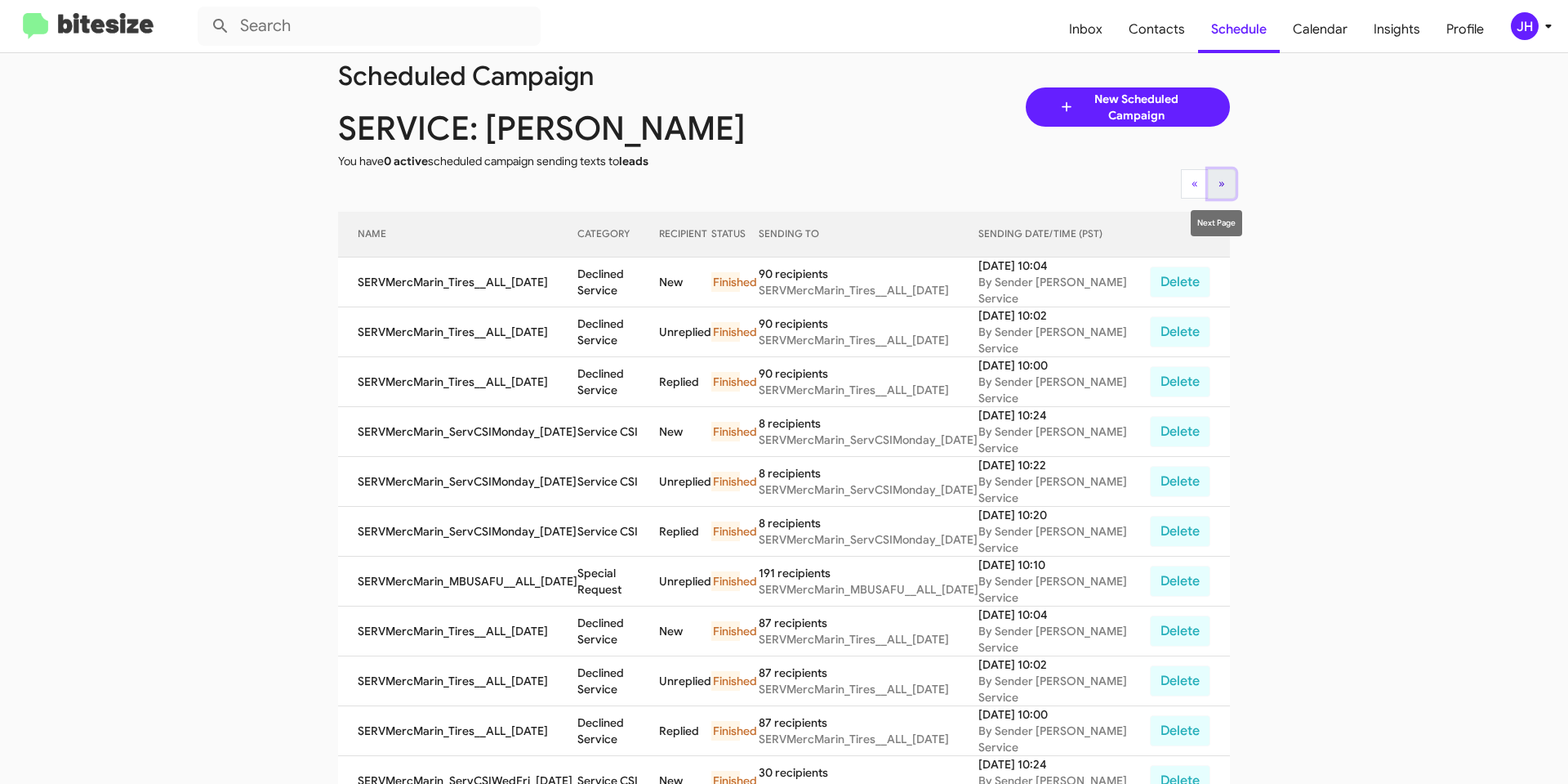
click at [1219, 185] on span "»" at bounding box center [1222, 183] width 7 height 15
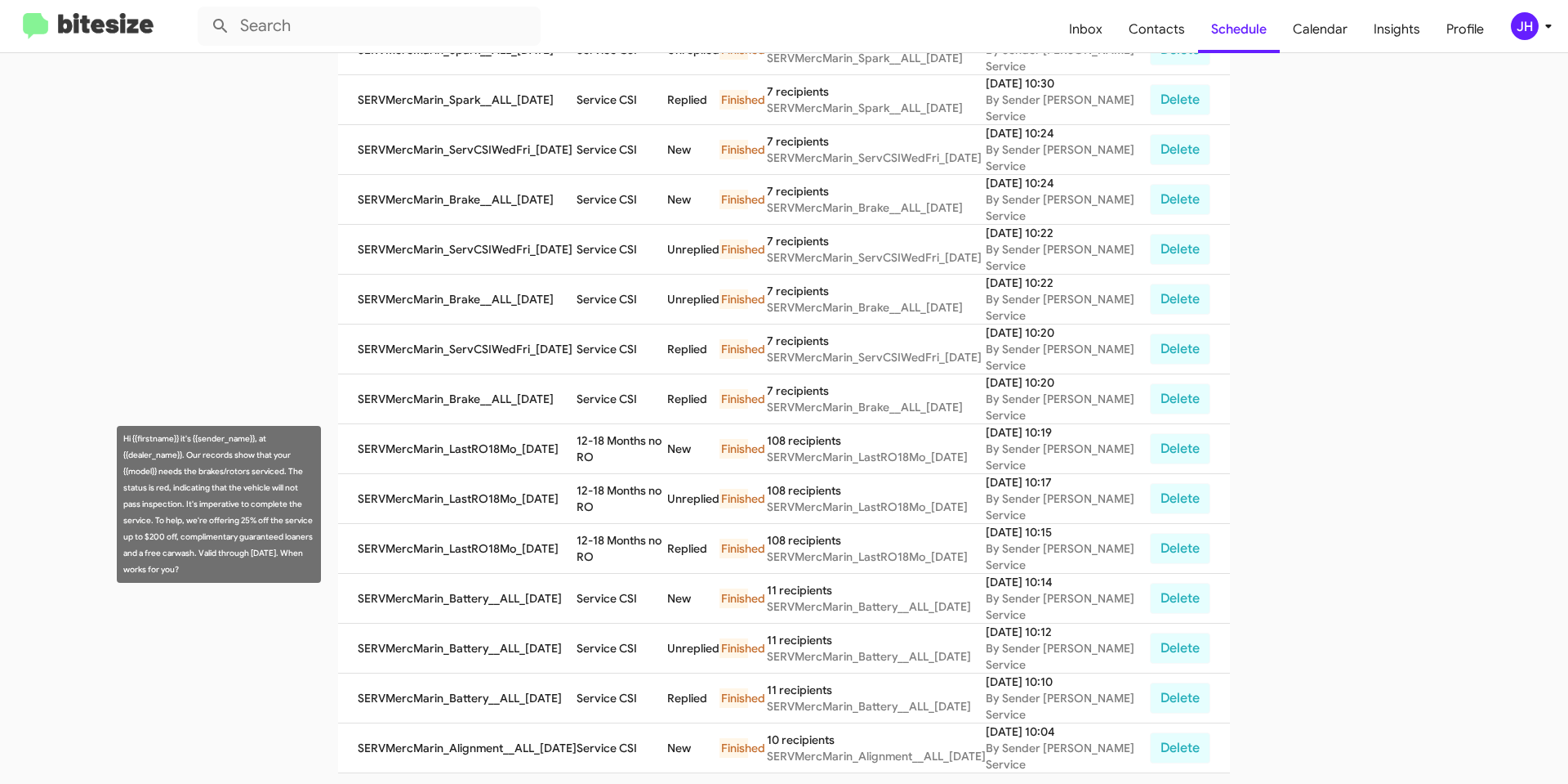
scroll to position [518, 0]
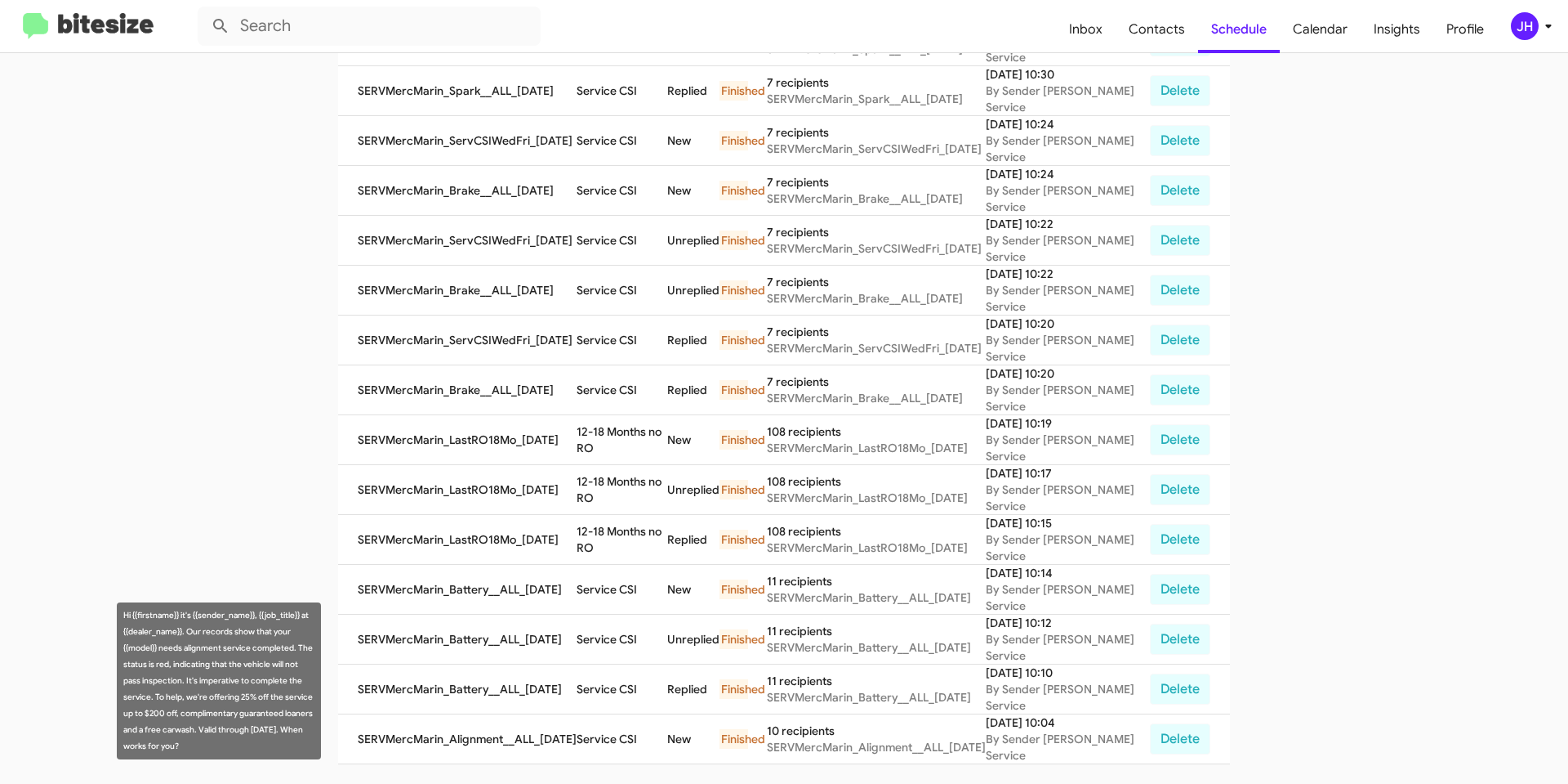
drag, startPoint x: 181, startPoint y: 747, endPoint x: 120, endPoint y: 616, distance: 144.5
click at [120, 616] on div "Hi {{firstname}} it's {{sender_name}}, {{job_title}} at {{dealer_name}}. Our re…" at bounding box center [219, 680] width 204 height 157
copy div "Hi {{firstname}} it's {{sender_name}}, {{job_title}} at {{dealer_name}}. Our re…"
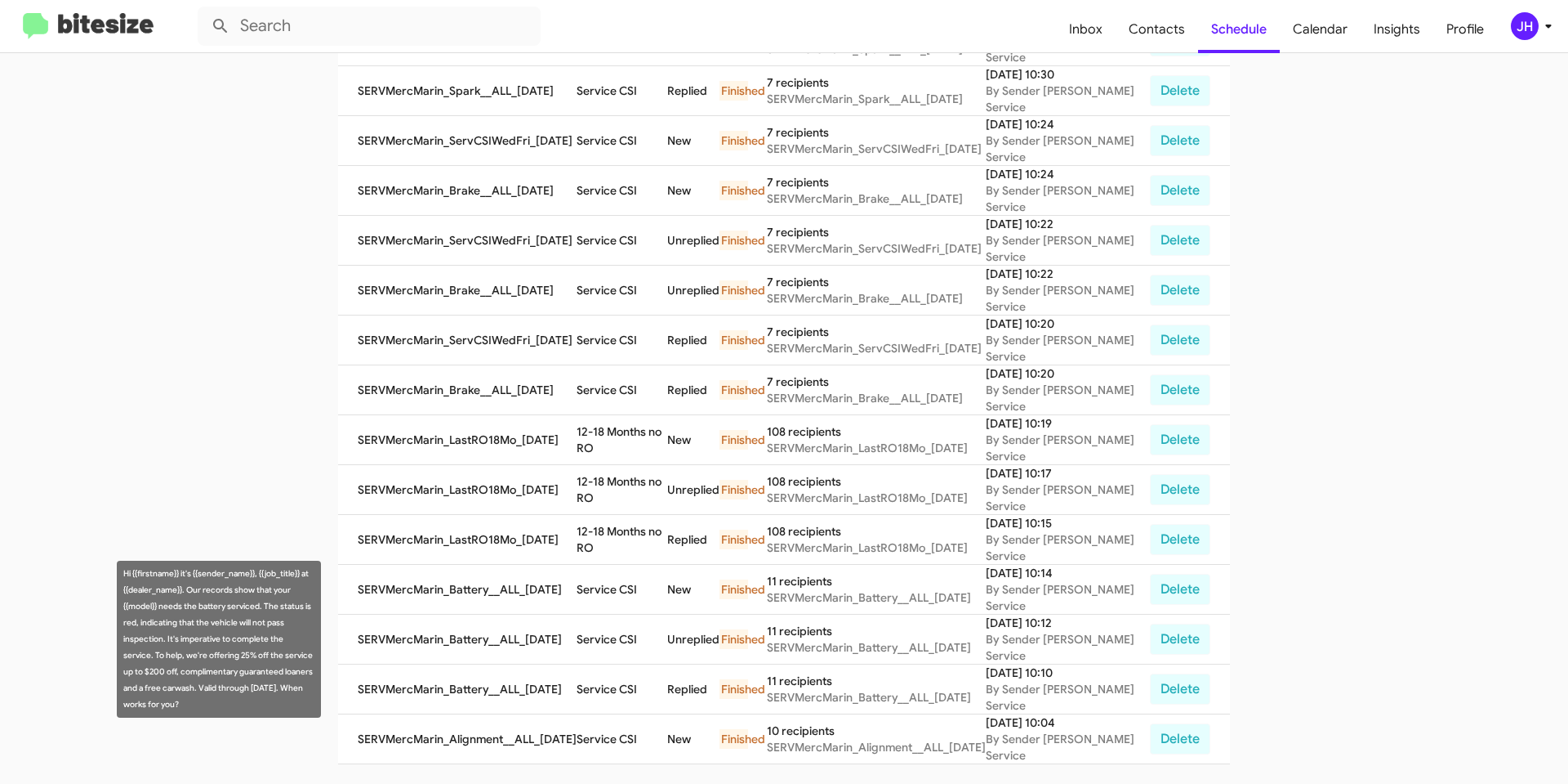
drag, startPoint x: 166, startPoint y: 700, endPoint x: 122, endPoint y: 563, distance: 143.9
click at [122, 563] on div "Hi {{firstname}} it's {{sender_name}}, {{job_title}} at {{dealer_name}}. Our re…" at bounding box center [219, 639] width 204 height 157
copy div "Hi {{firstname}} it's {{sender_name}}, {{job_title}} at {{dealer_name}}. Our re…"
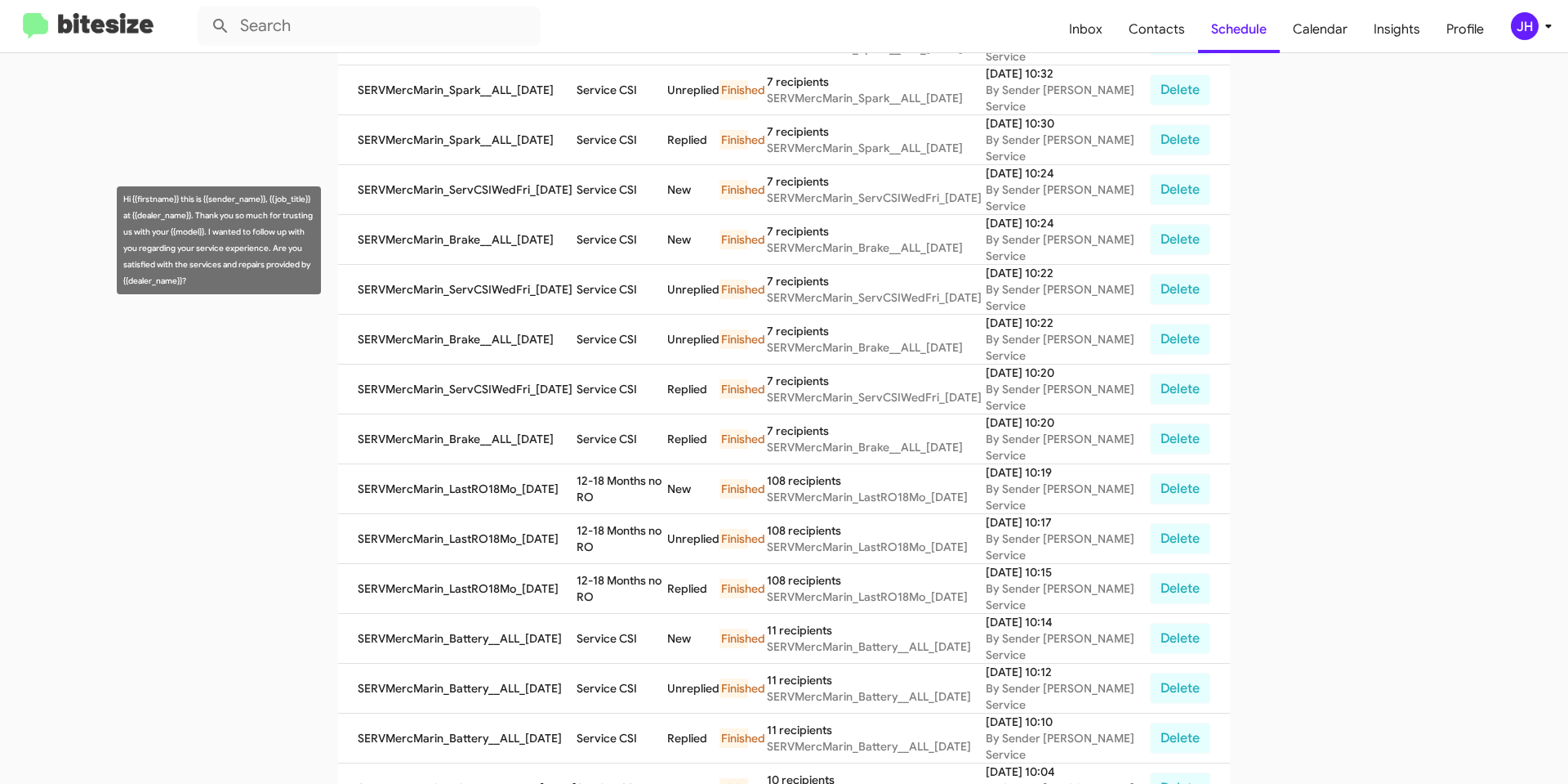
scroll to position [436, 0]
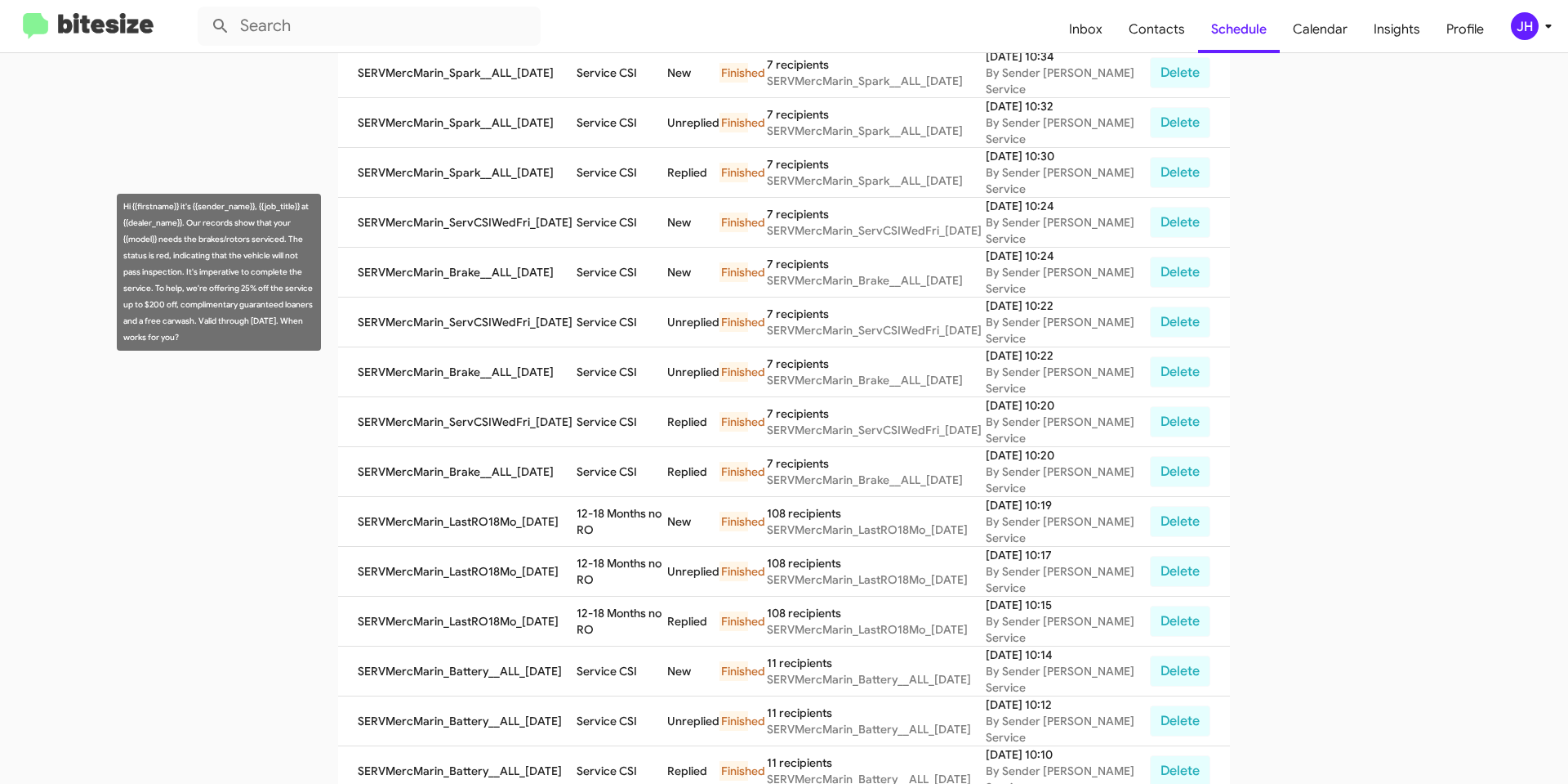
drag, startPoint x: 179, startPoint y: 338, endPoint x: 118, endPoint y: 203, distance: 148.1
click at [118, 203] on div "Hi {{firstname}} it's {{sender_name}}, {{job_title}} at {{dealer_name}}. Our re…" at bounding box center [219, 271] width 204 height 157
copy div "Hi {{firstname}} it's {{sender_name}}, {{job_title}} at {{dealer_name}}. Our re…"
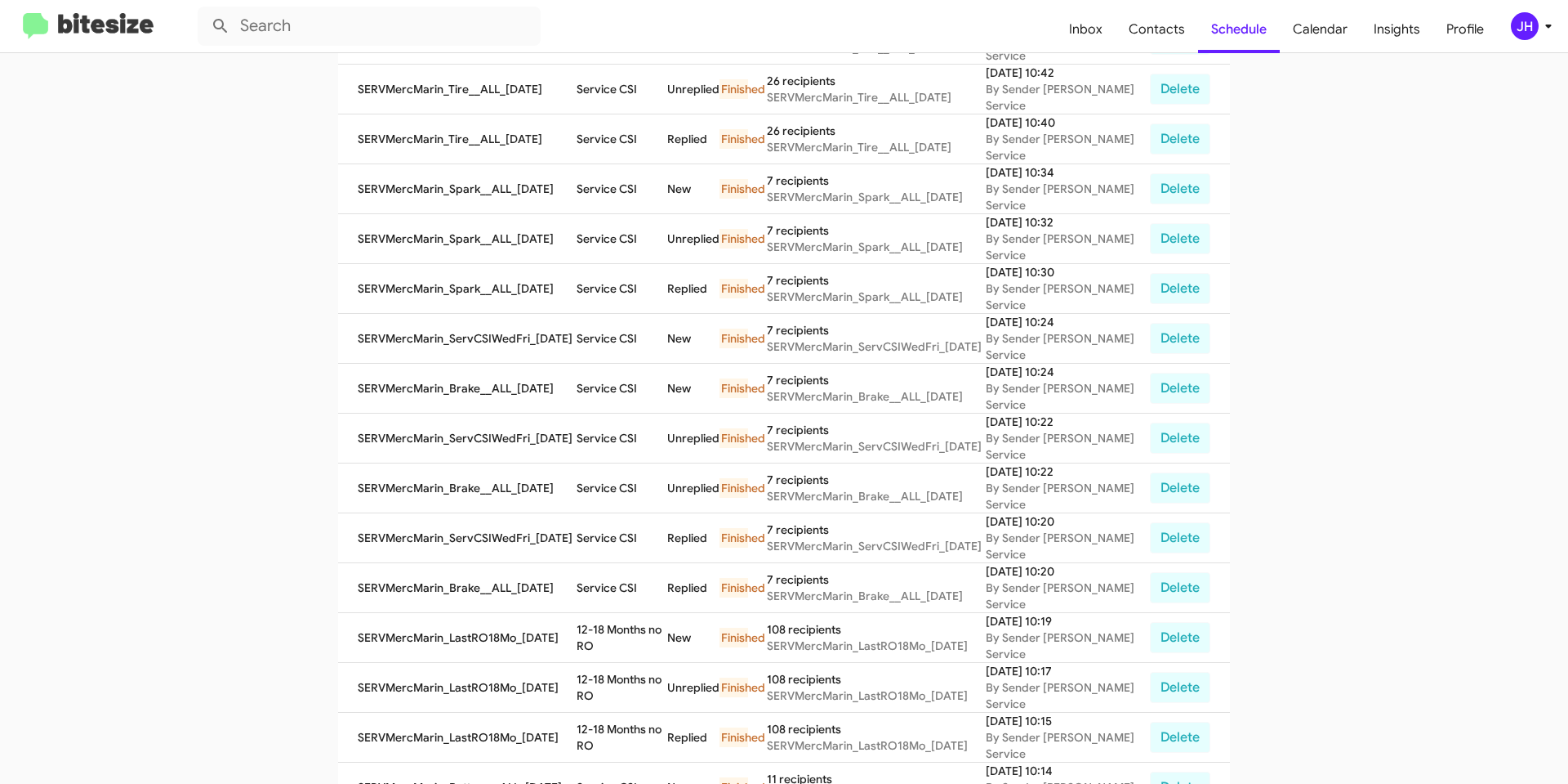
scroll to position [273, 0]
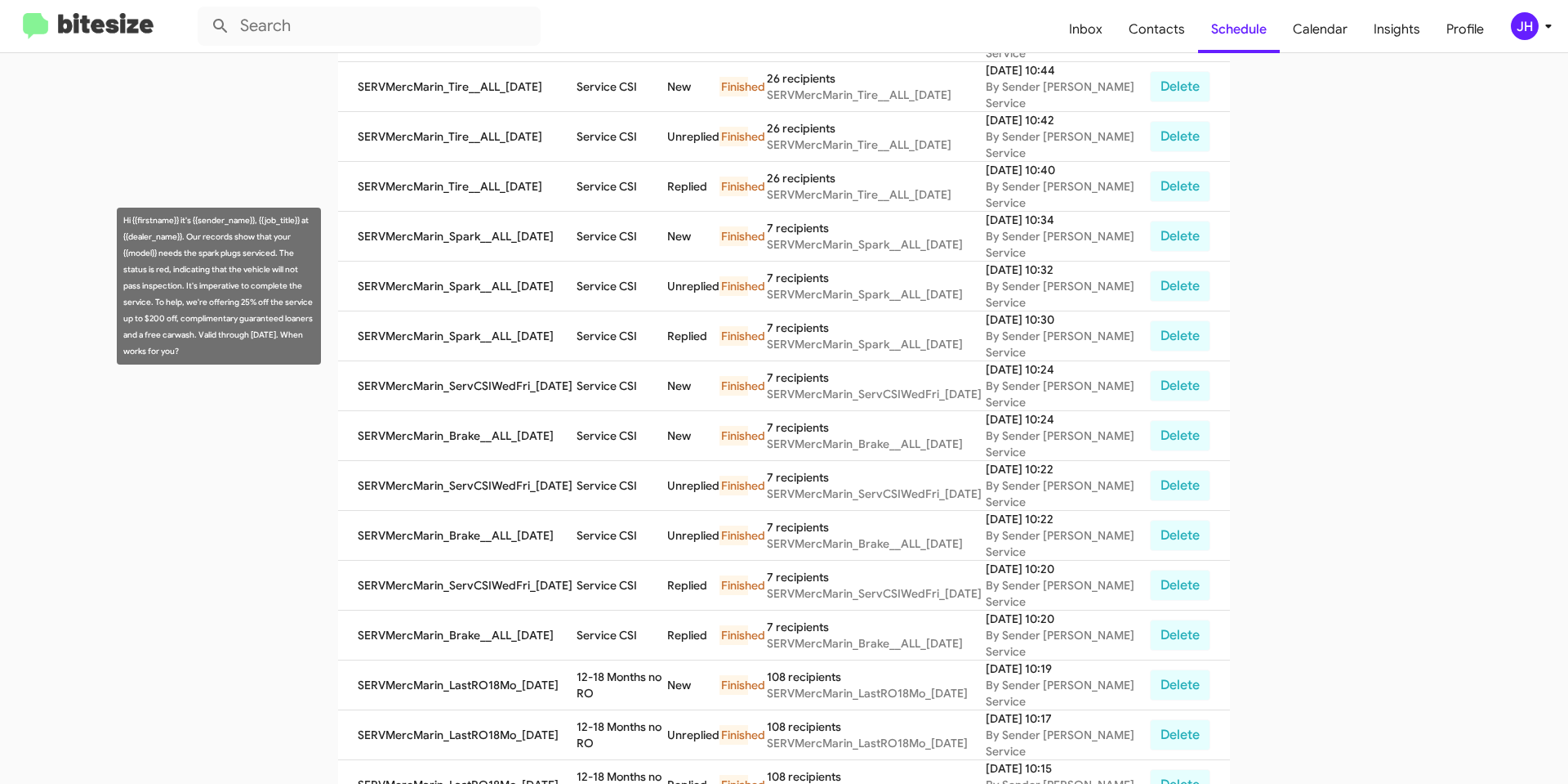
drag, startPoint x: 202, startPoint y: 349, endPoint x: 118, endPoint y: 221, distance: 153.1
click at [118, 221] on div "Hi {{firstname}} it's {{sender_name}}, {{job_title}} at {{dealer_name}}. Our re…" at bounding box center [219, 285] width 204 height 157
copy div "Hi {{firstname}} it's {{sender_name}}, {{job_title}} at {{dealer_name}}. Our re…"
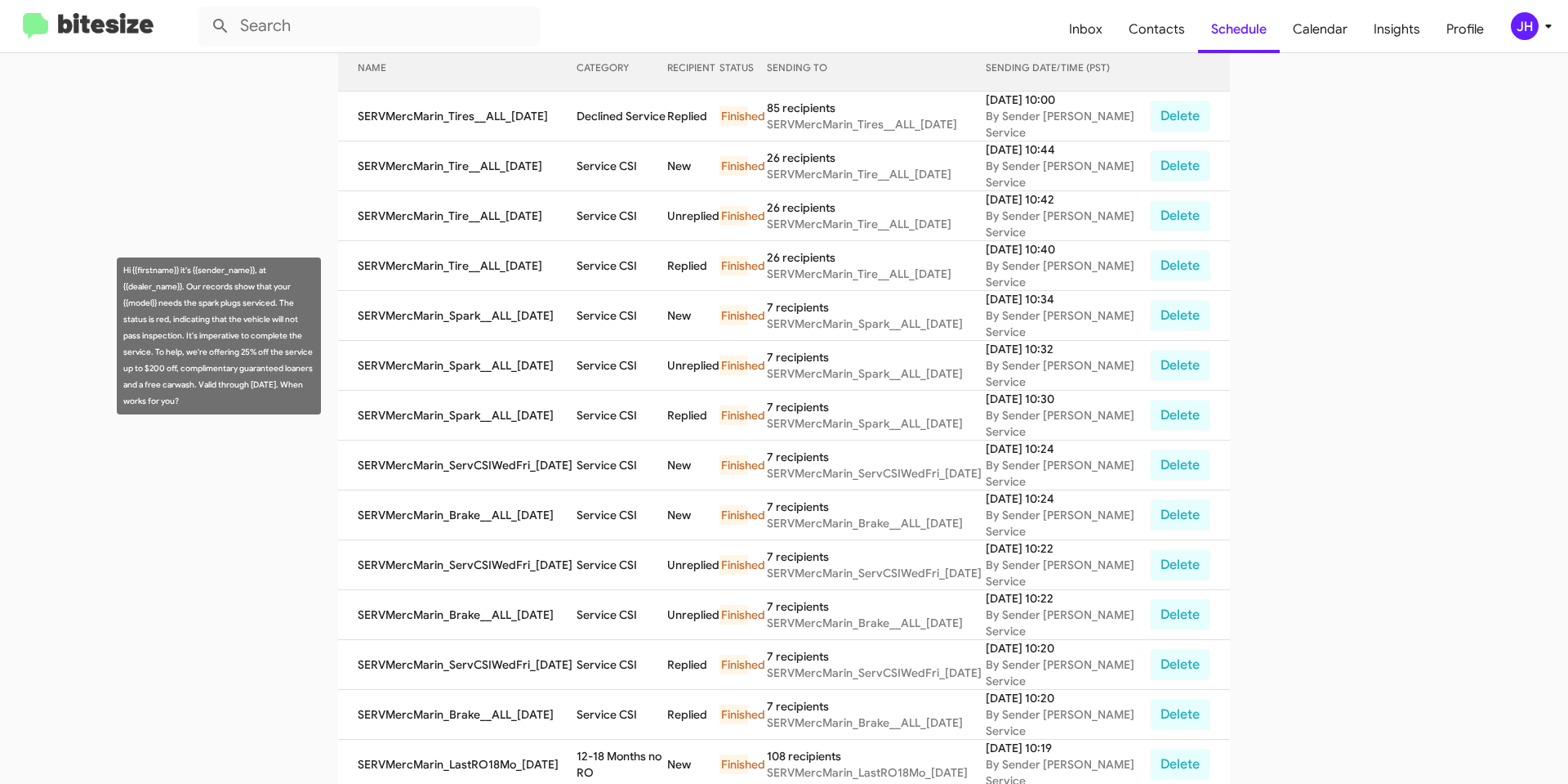
scroll to position [191, 0]
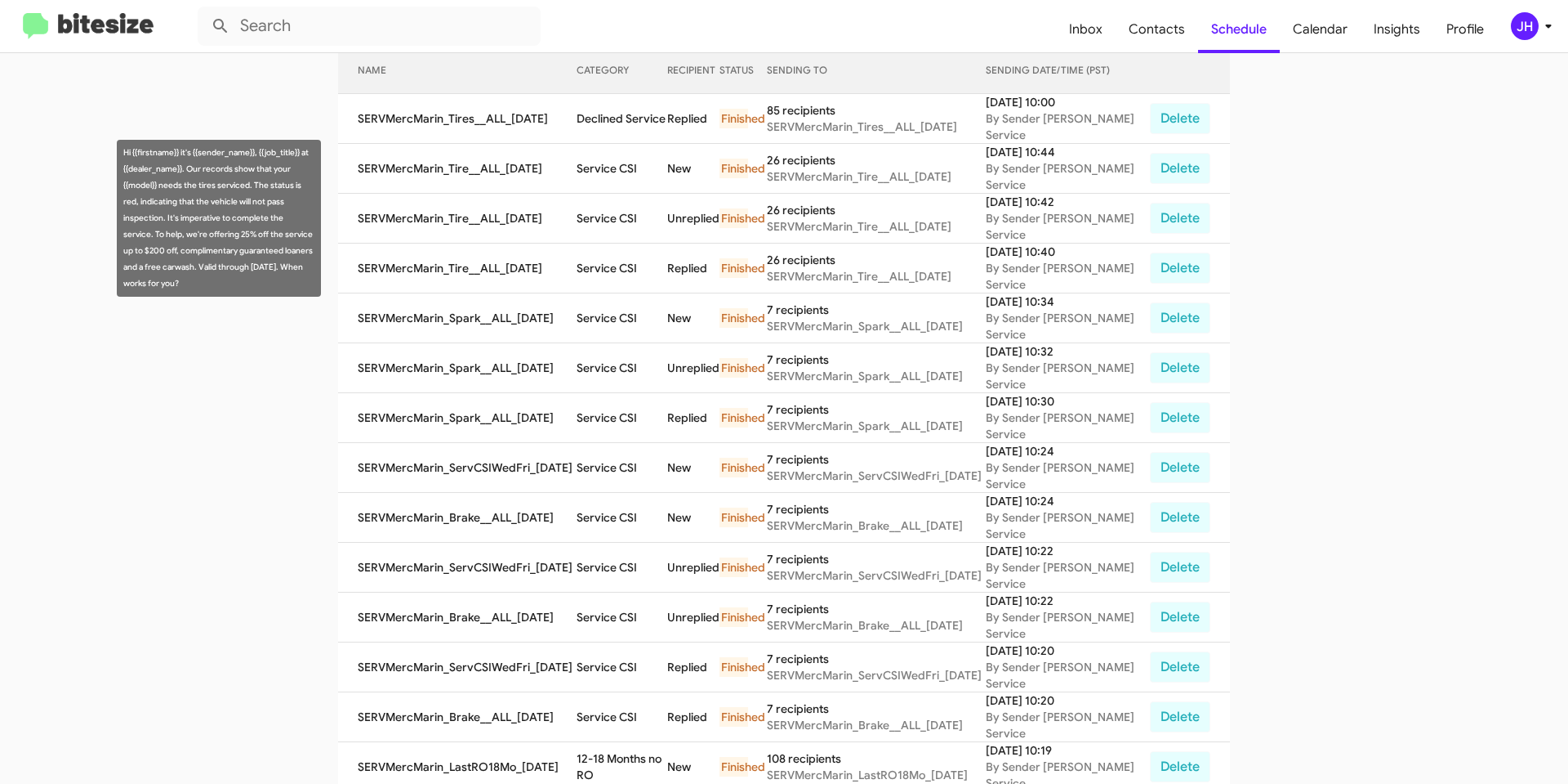
drag, startPoint x: 177, startPoint y: 280, endPoint x: 118, endPoint y: 157, distance: 136.4
click at [118, 157] on div "Hi {{firstname}} it's {{sender_name}}, {{job_title}} at {{dealer_name}}. Our re…" at bounding box center [219, 217] width 204 height 157
copy div "Hi {{firstname}} it's {{sender_name}}, {{job_title}} at {{dealer_name}}. Our re…"
